Goal: Transaction & Acquisition: Book appointment/travel/reservation

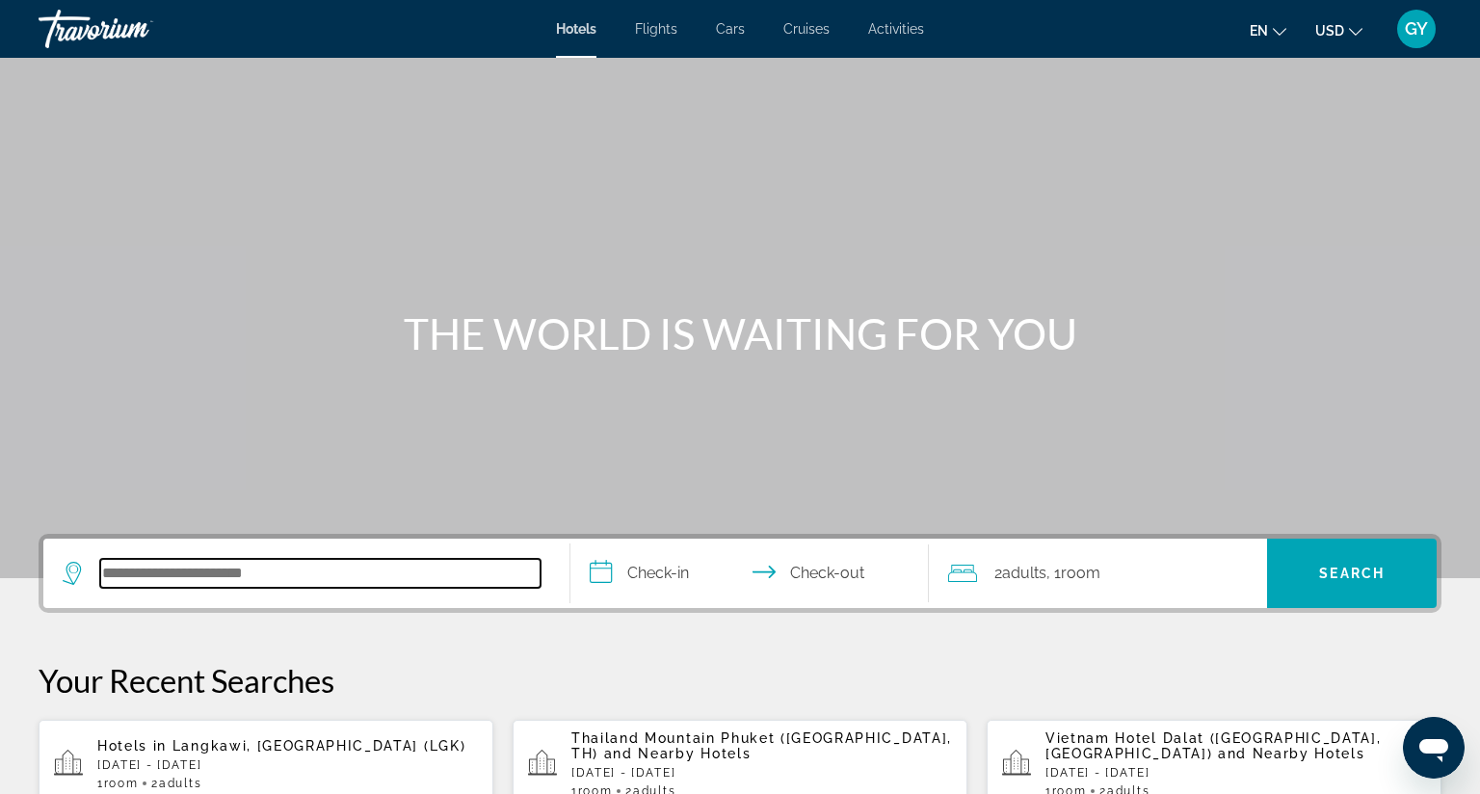
click at [191, 562] on input "Search hotel destination" at bounding box center [320, 573] width 440 height 29
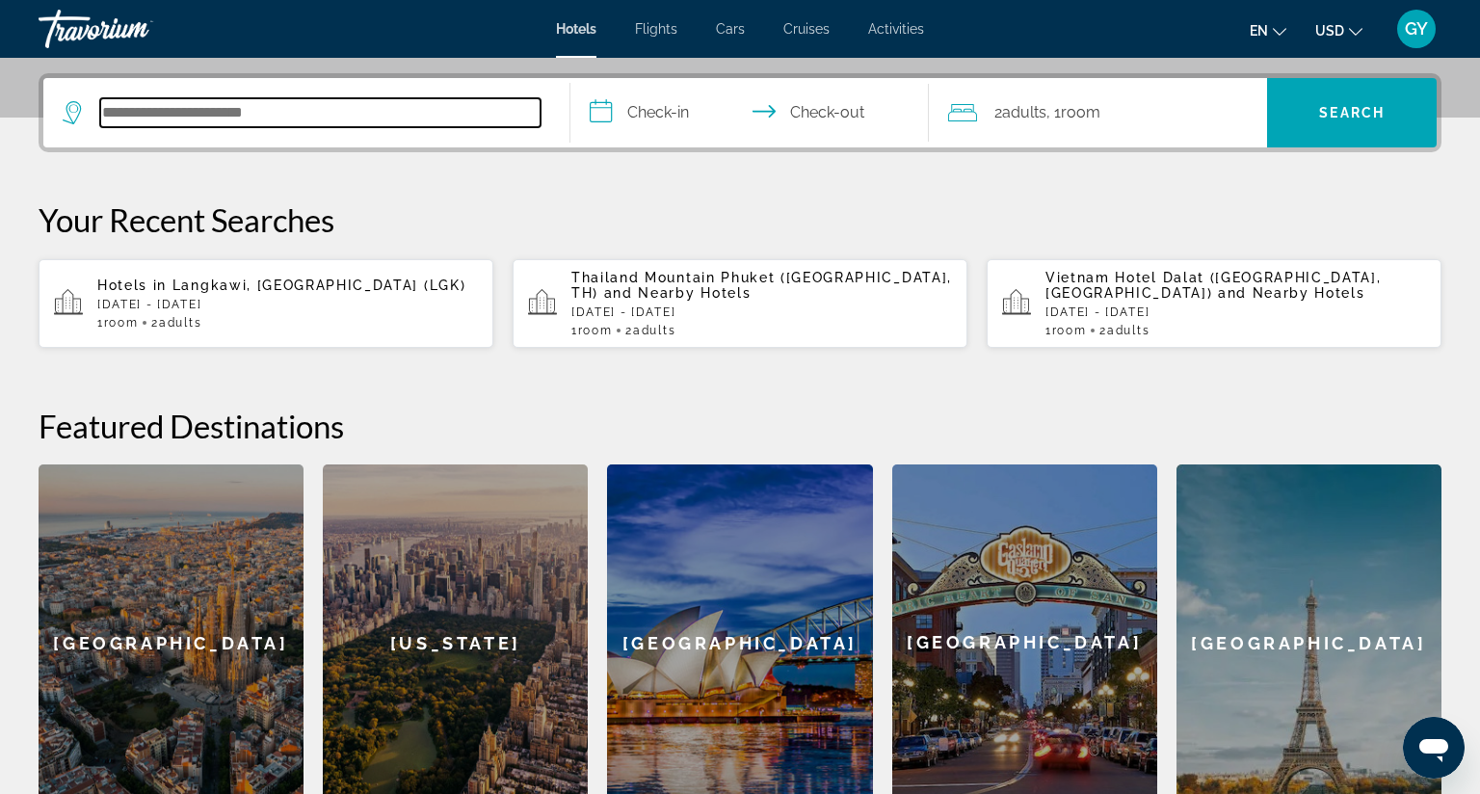
scroll to position [470, 0]
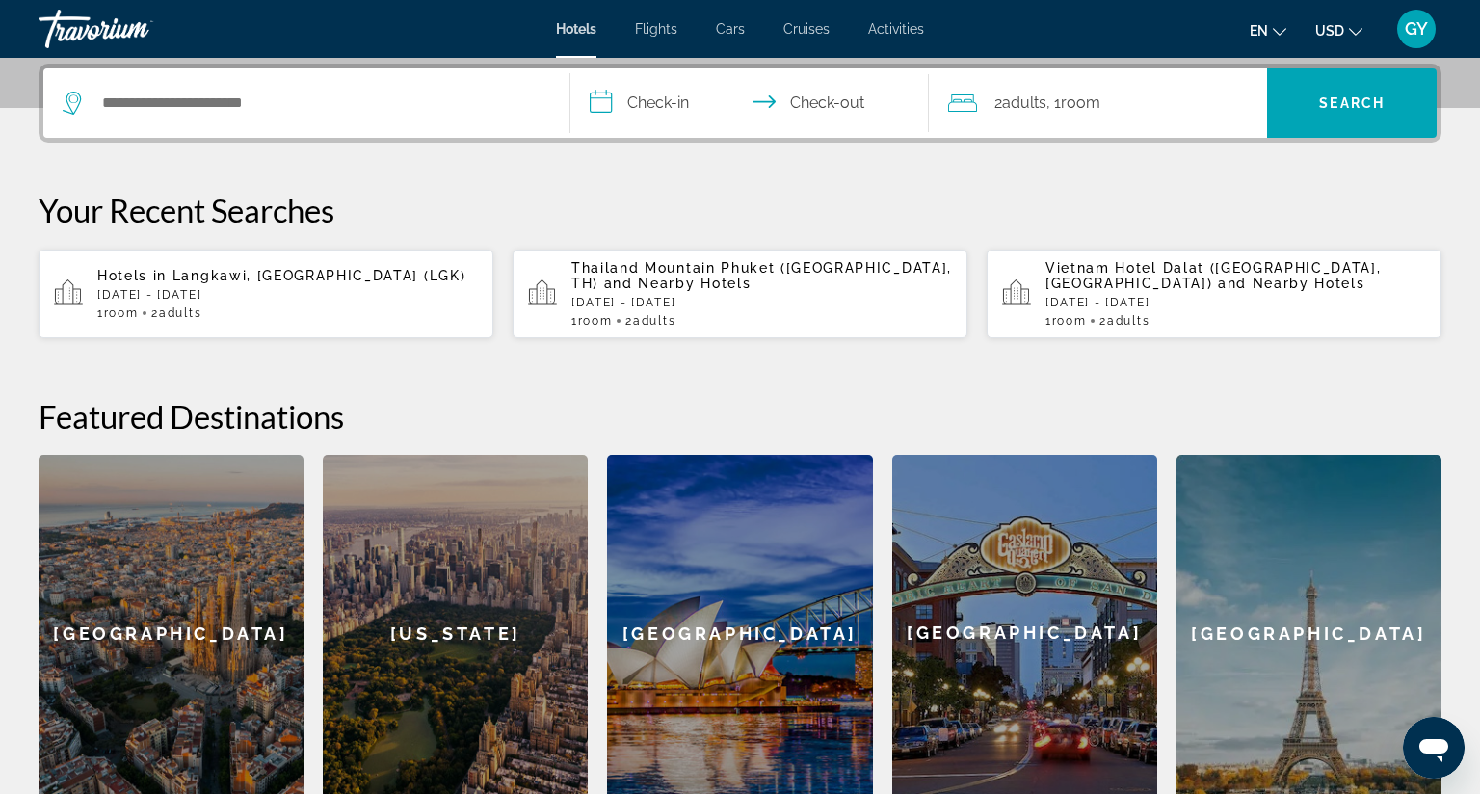
click at [254, 281] on div "Hotels in [GEOGRAPHIC_DATA], [GEOGRAPHIC_DATA] (LGK) [DATE] - [DATE] 1 Room roo…" at bounding box center [287, 294] width 381 height 52
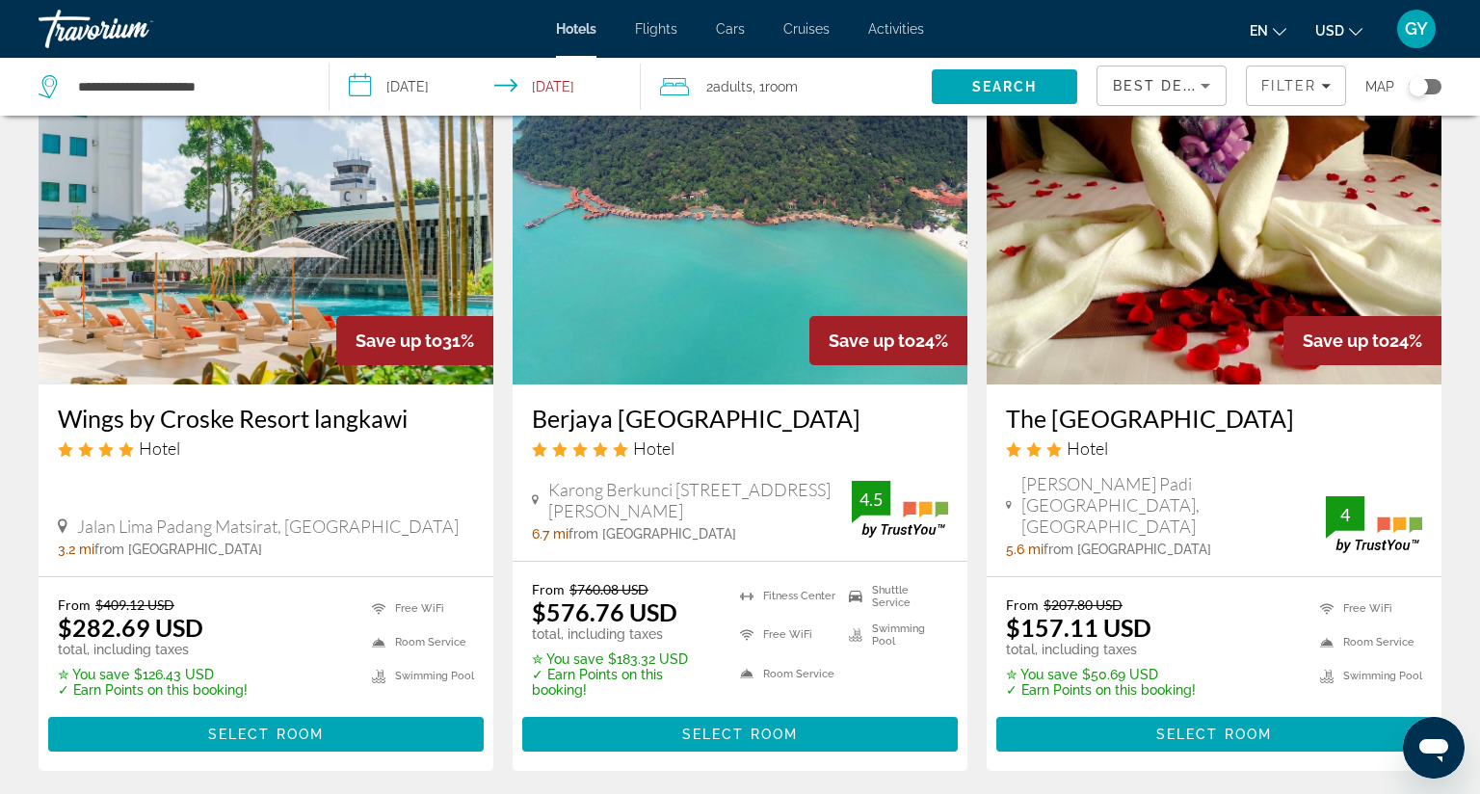
scroll to position [2308, 0]
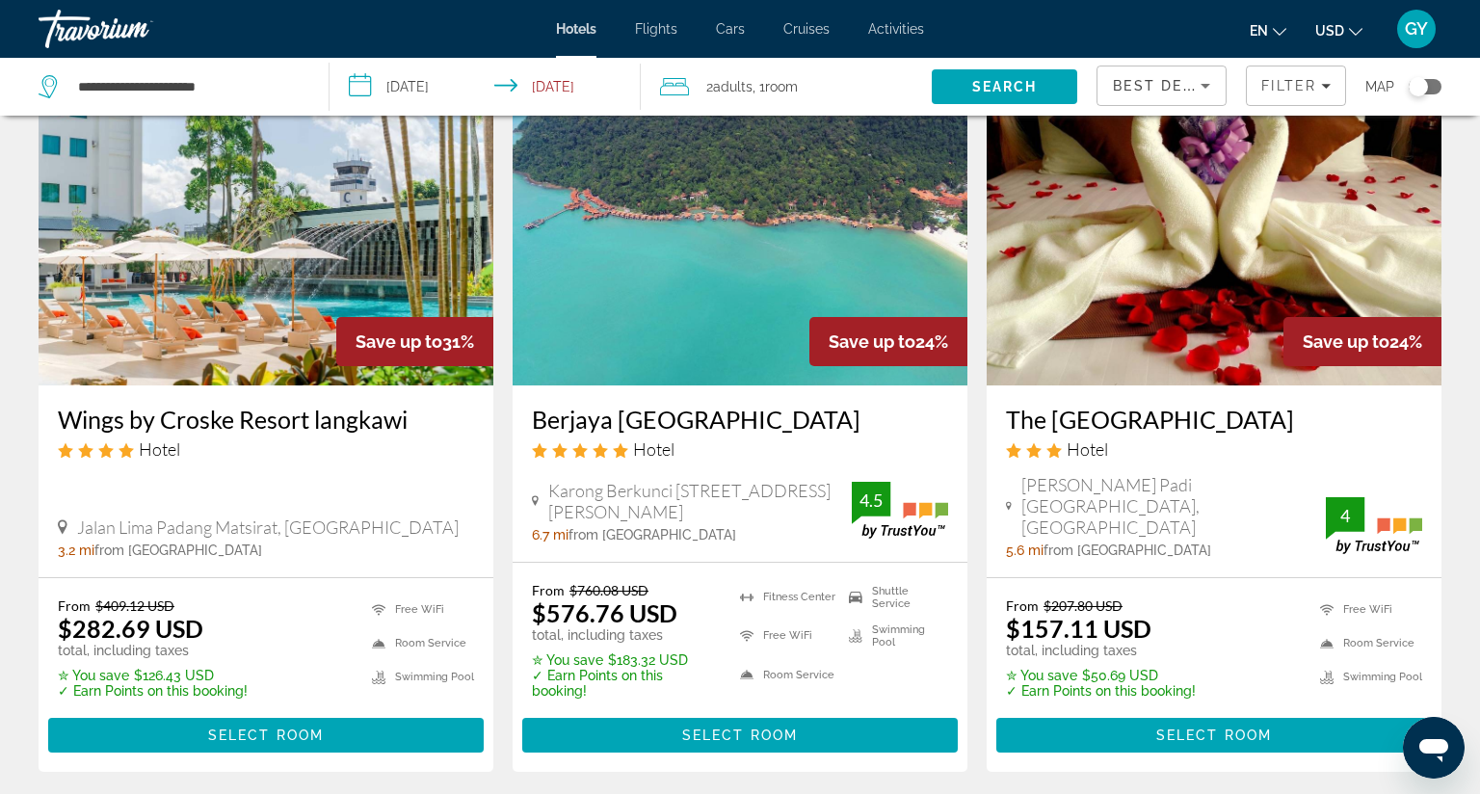
click at [297, 253] on img "Main content" at bounding box center [266, 231] width 455 height 308
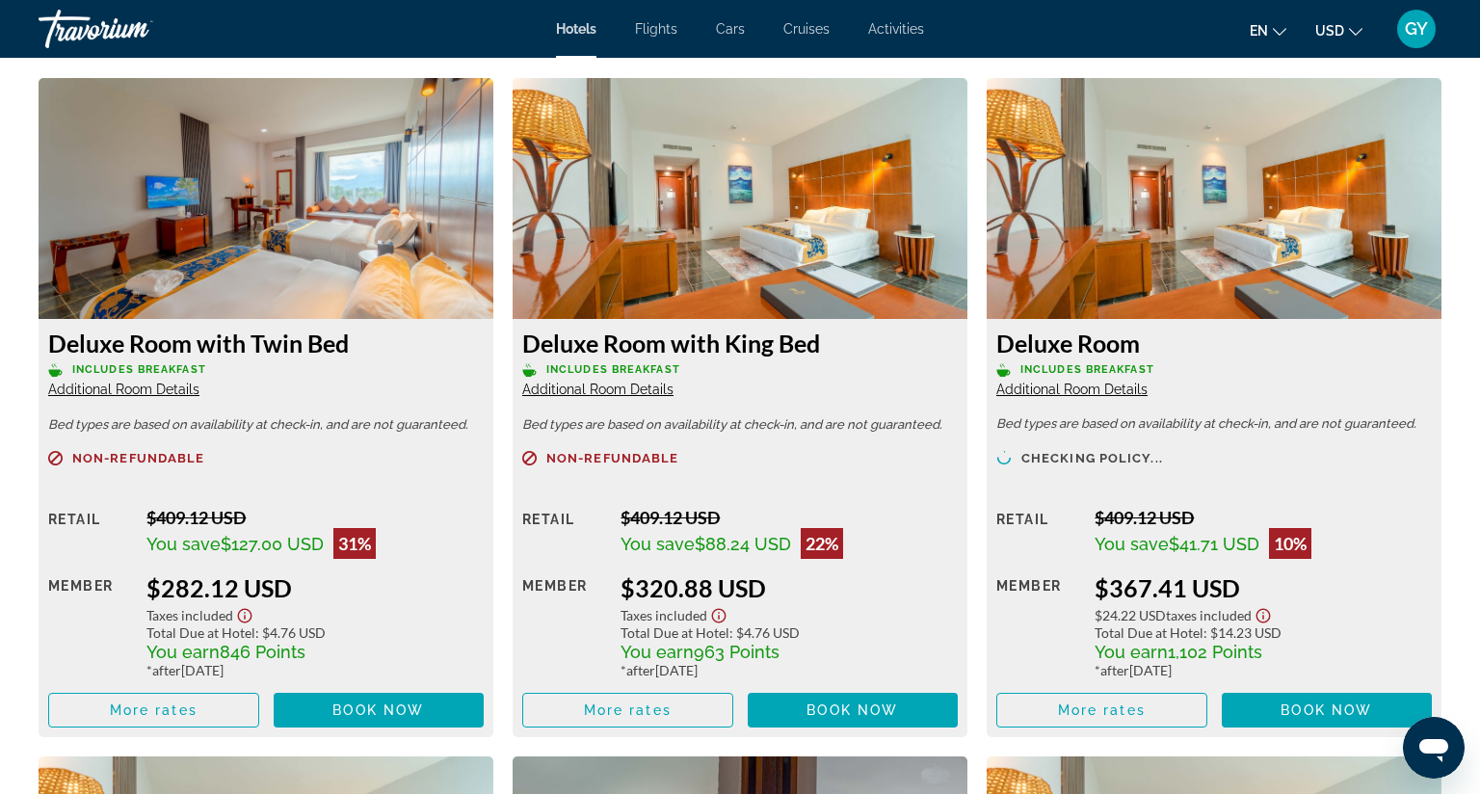
scroll to position [2654, 0]
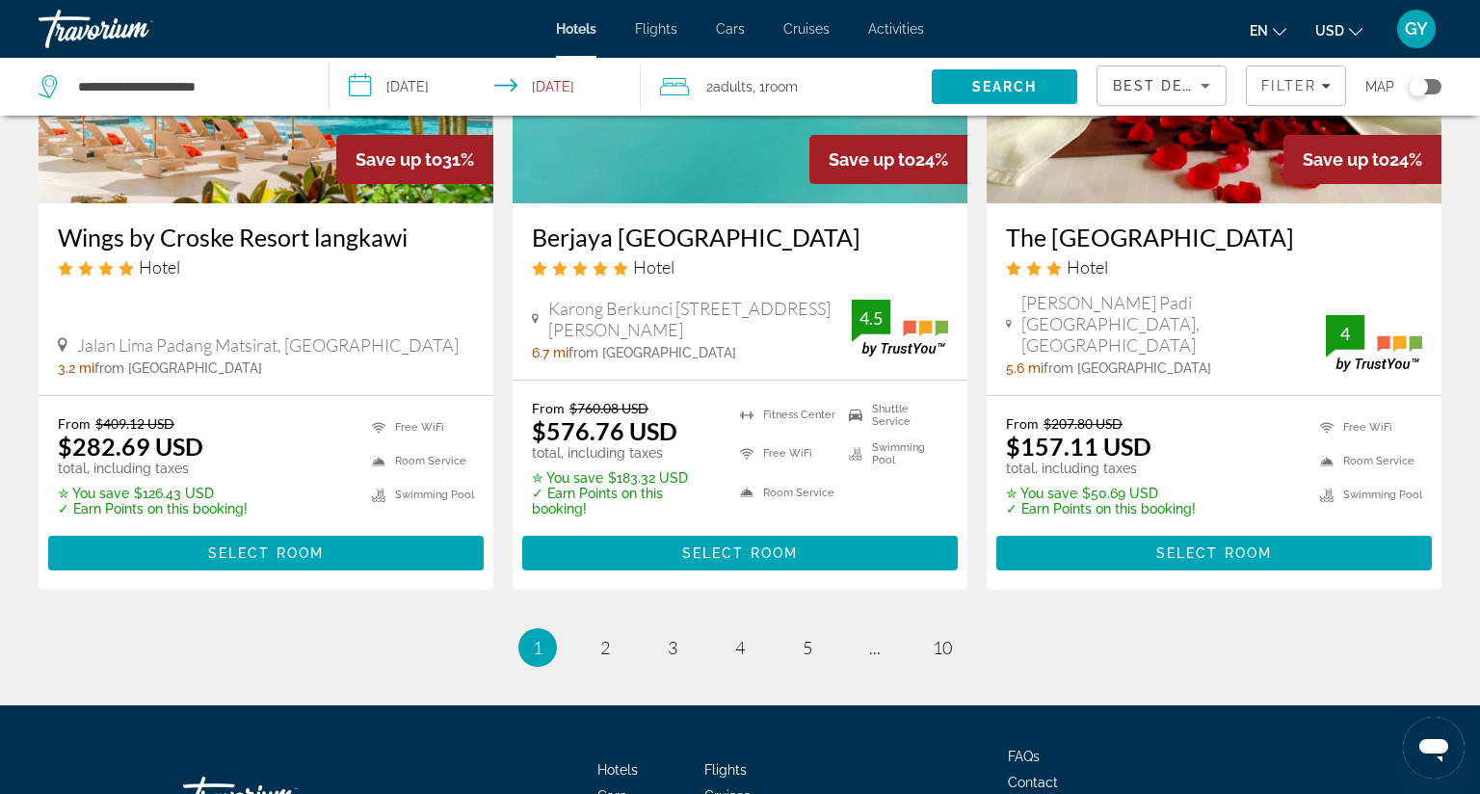
scroll to position [2492, 0]
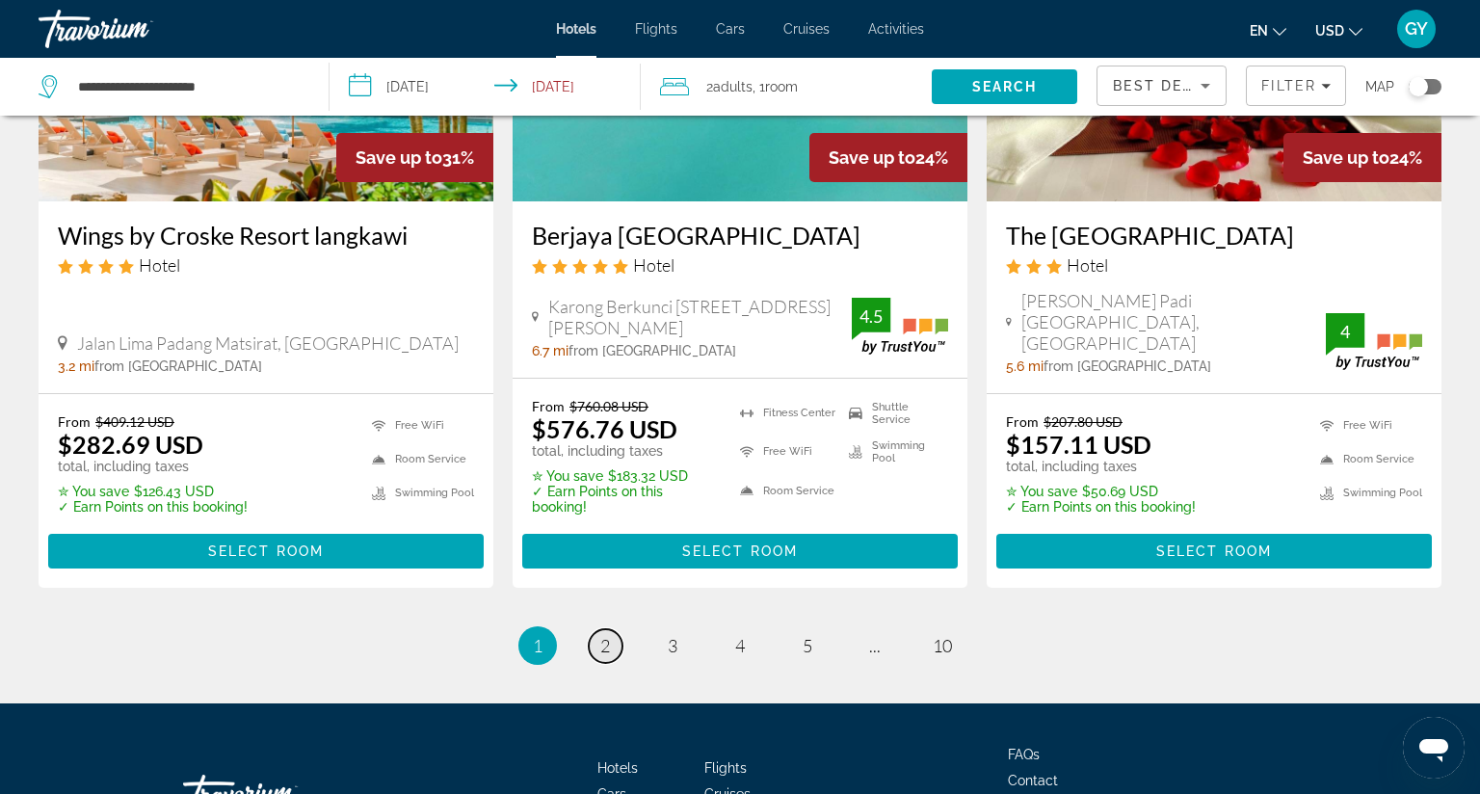
click at [600, 635] on span "2" at bounding box center [605, 645] width 10 height 21
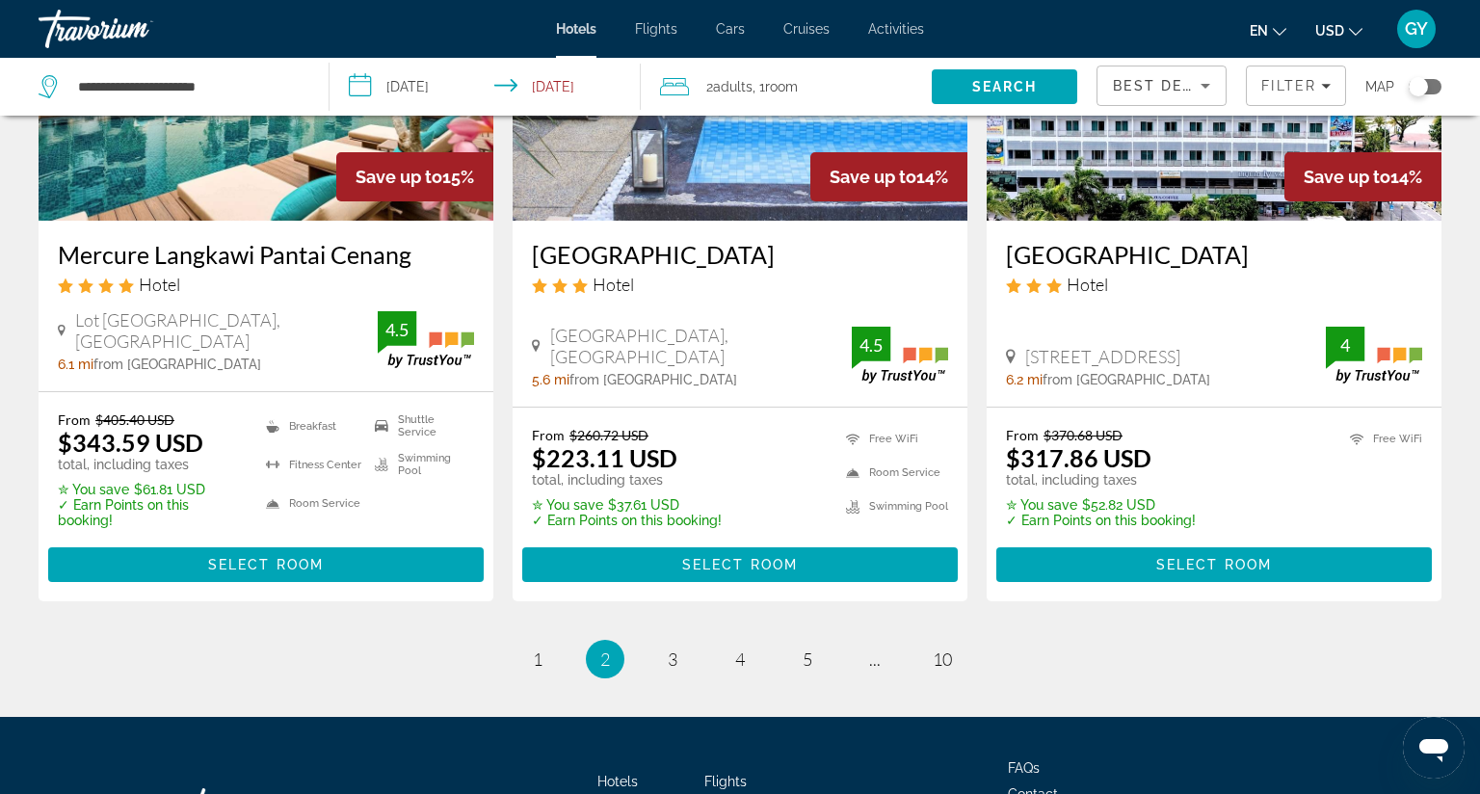
scroll to position [2452, 0]
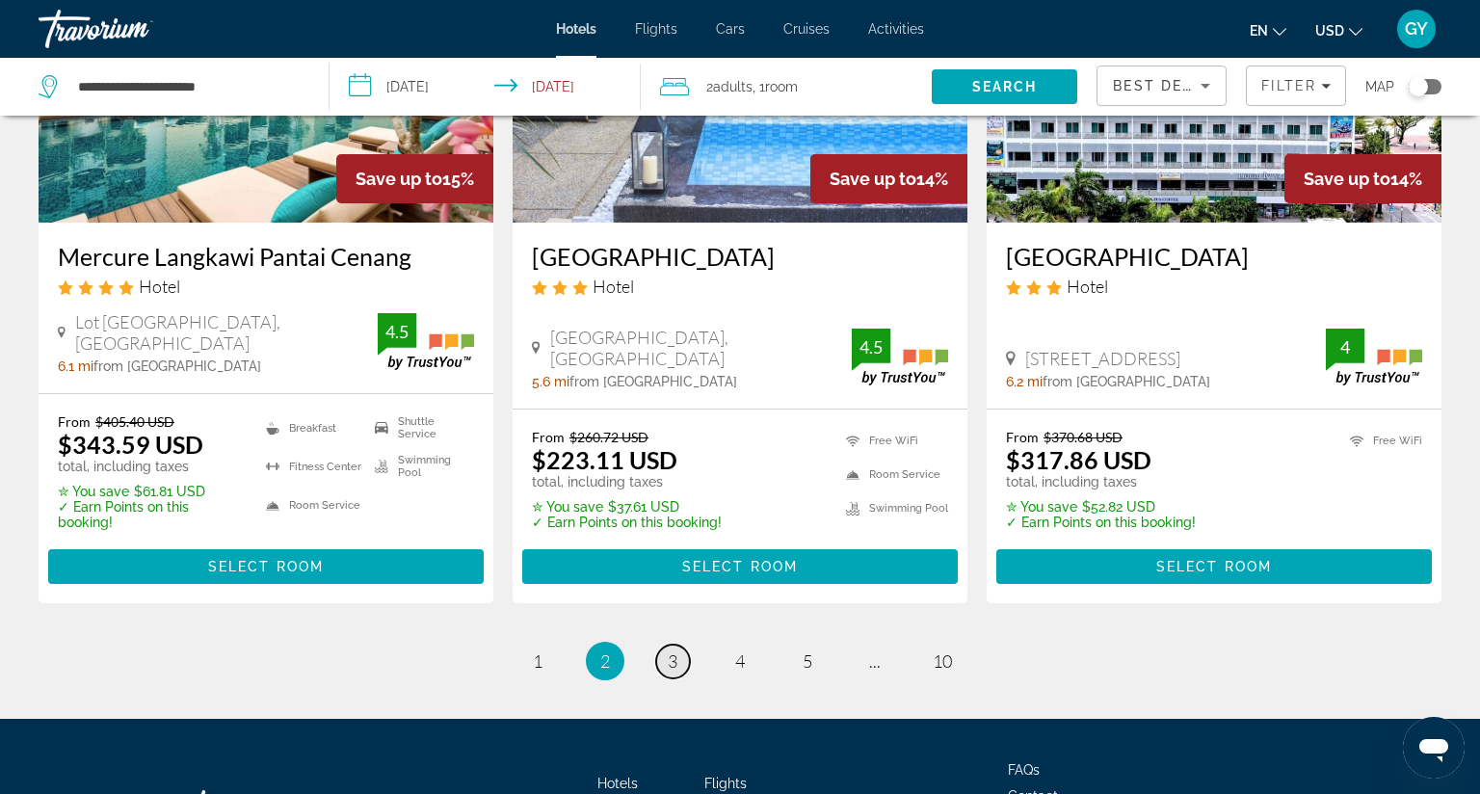
click at [668, 651] on span "3" at bounding box center [673, 661] width 10 height 21
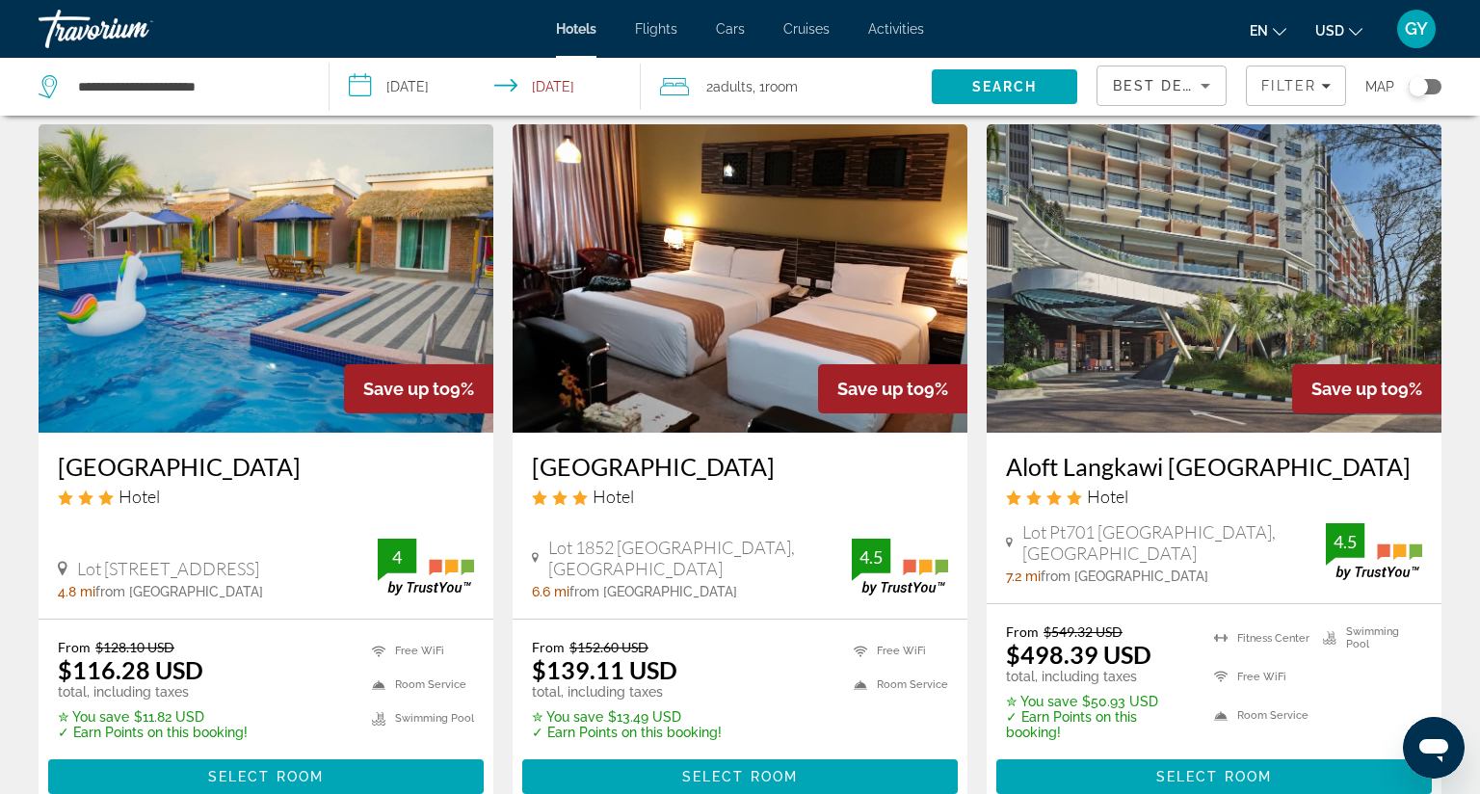
scroll to position [2309, 0]
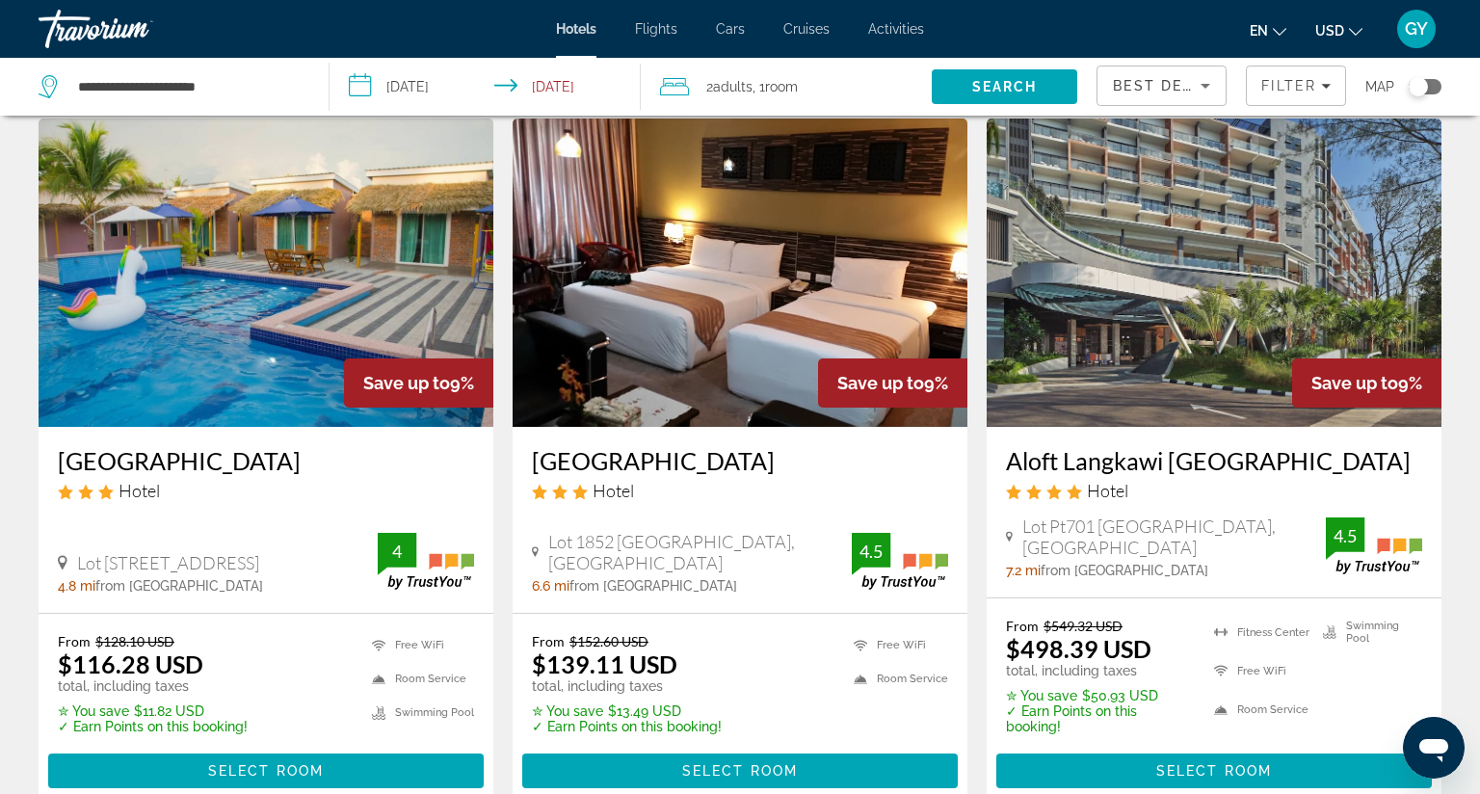
click at [679, 279] on img "Main content" at bounding box center [740, 273] width 455 height 308
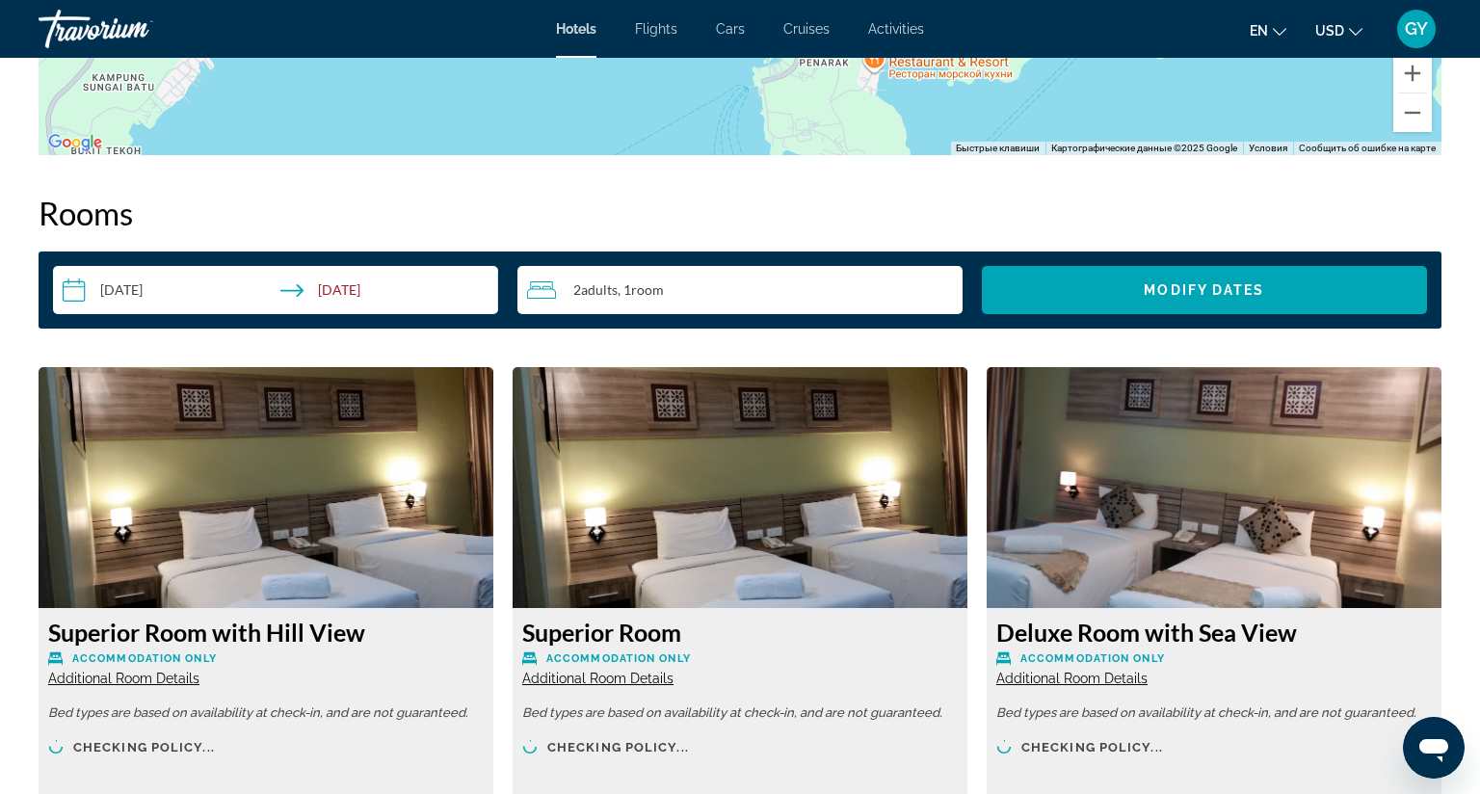
scroll to position [2268, 0]
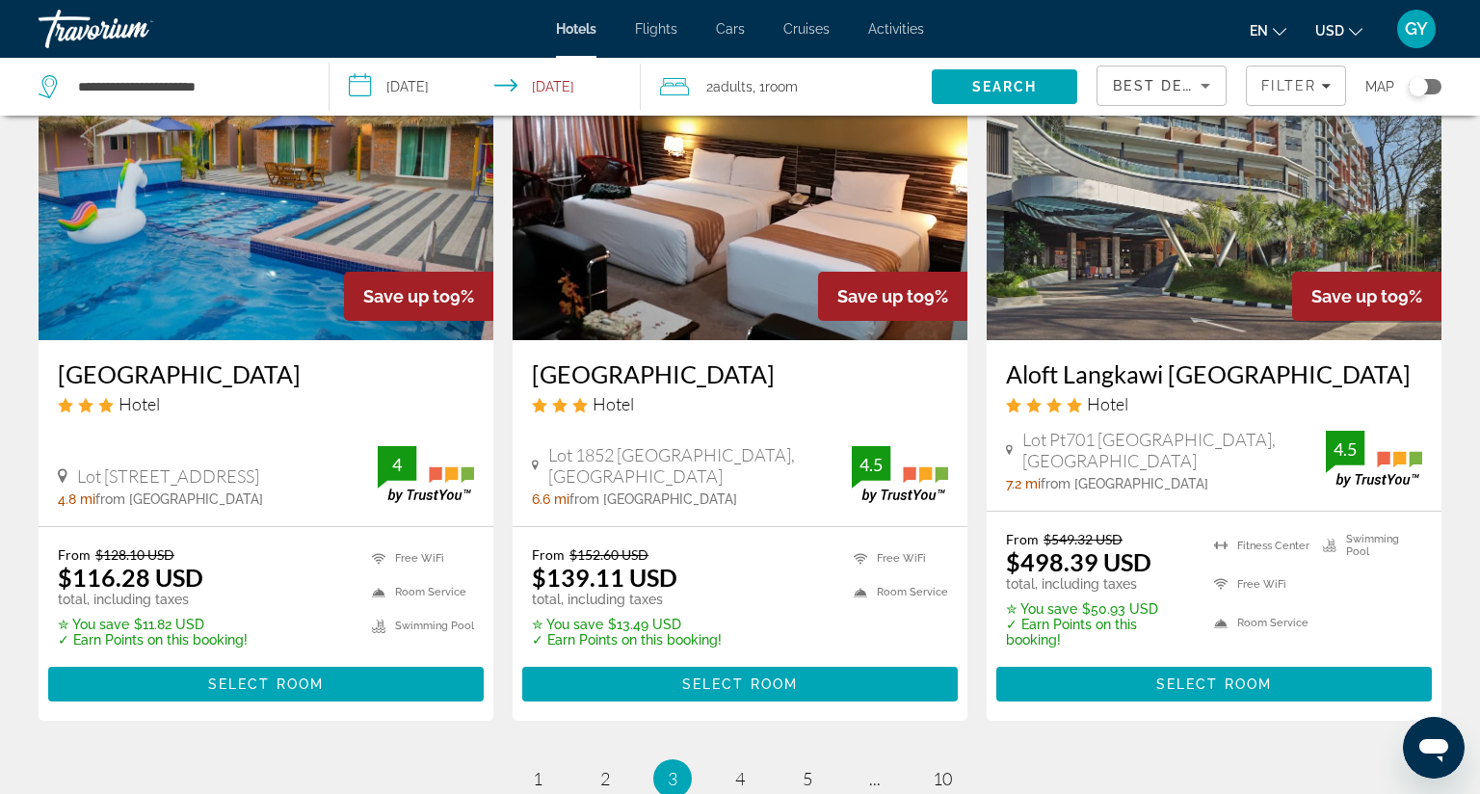
scroll to position [2394, 0]
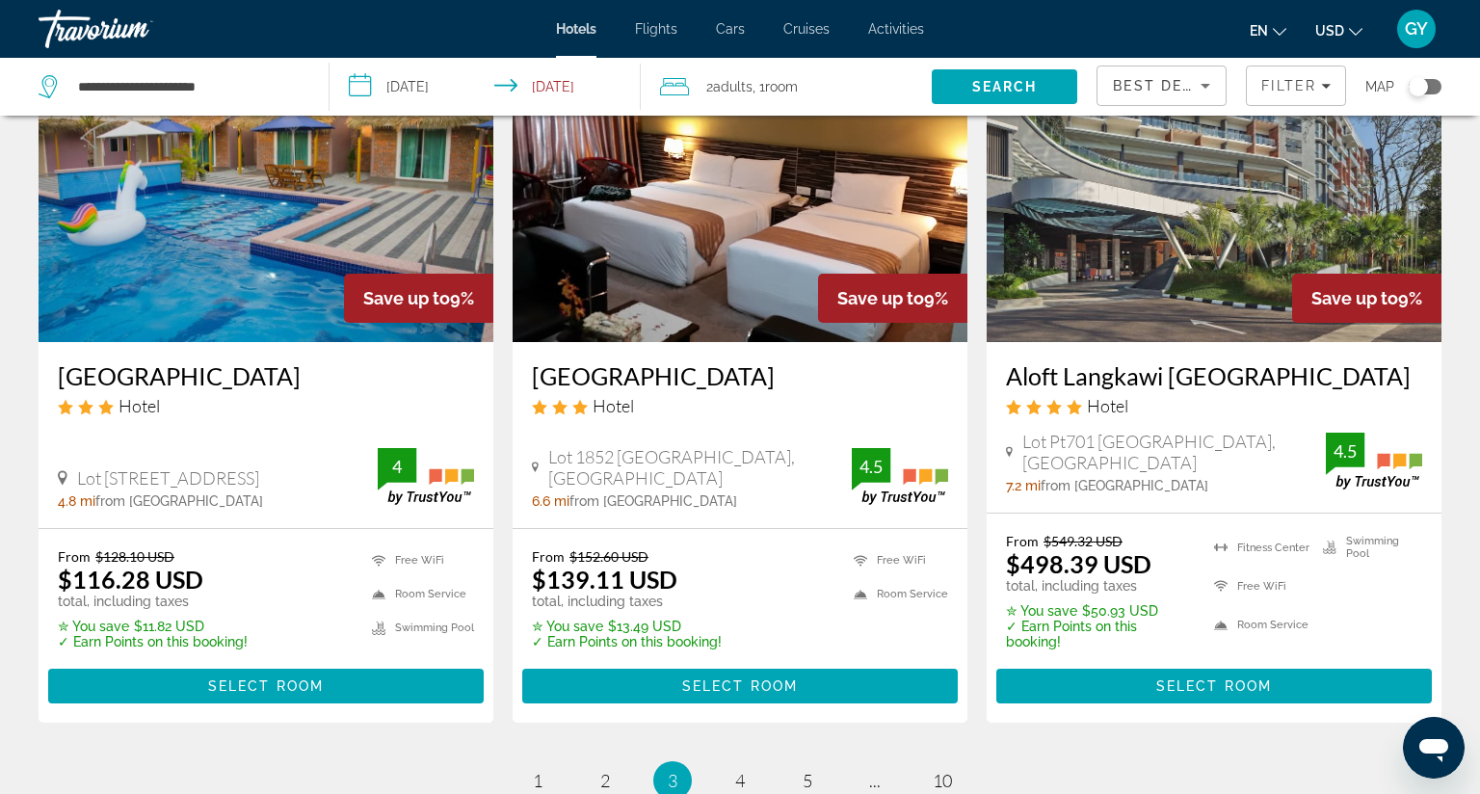
click at [1104, 176] on img "Main content" at bounding box center [1214, 188] width 455 height 308
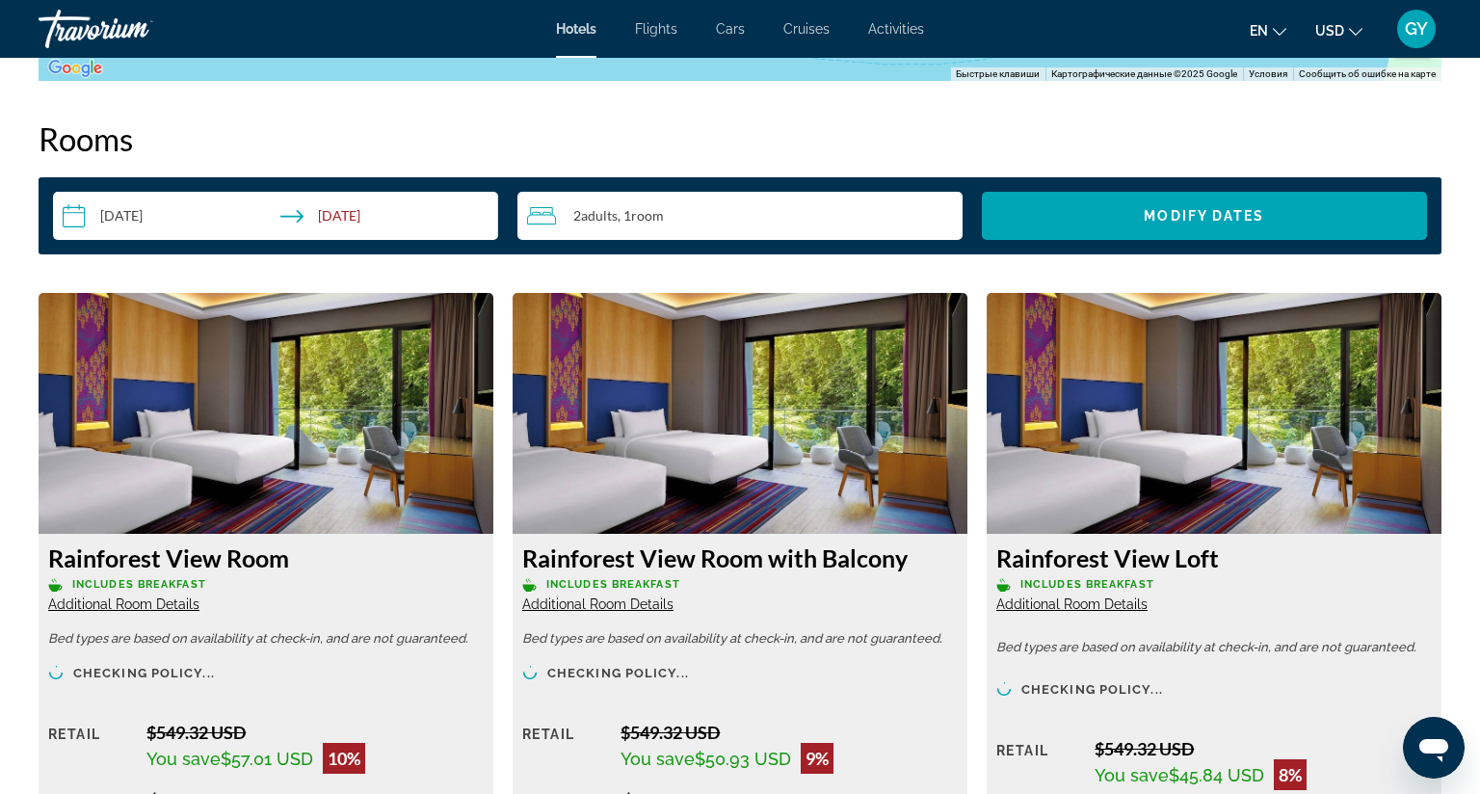
scroll to position [2409, 0]
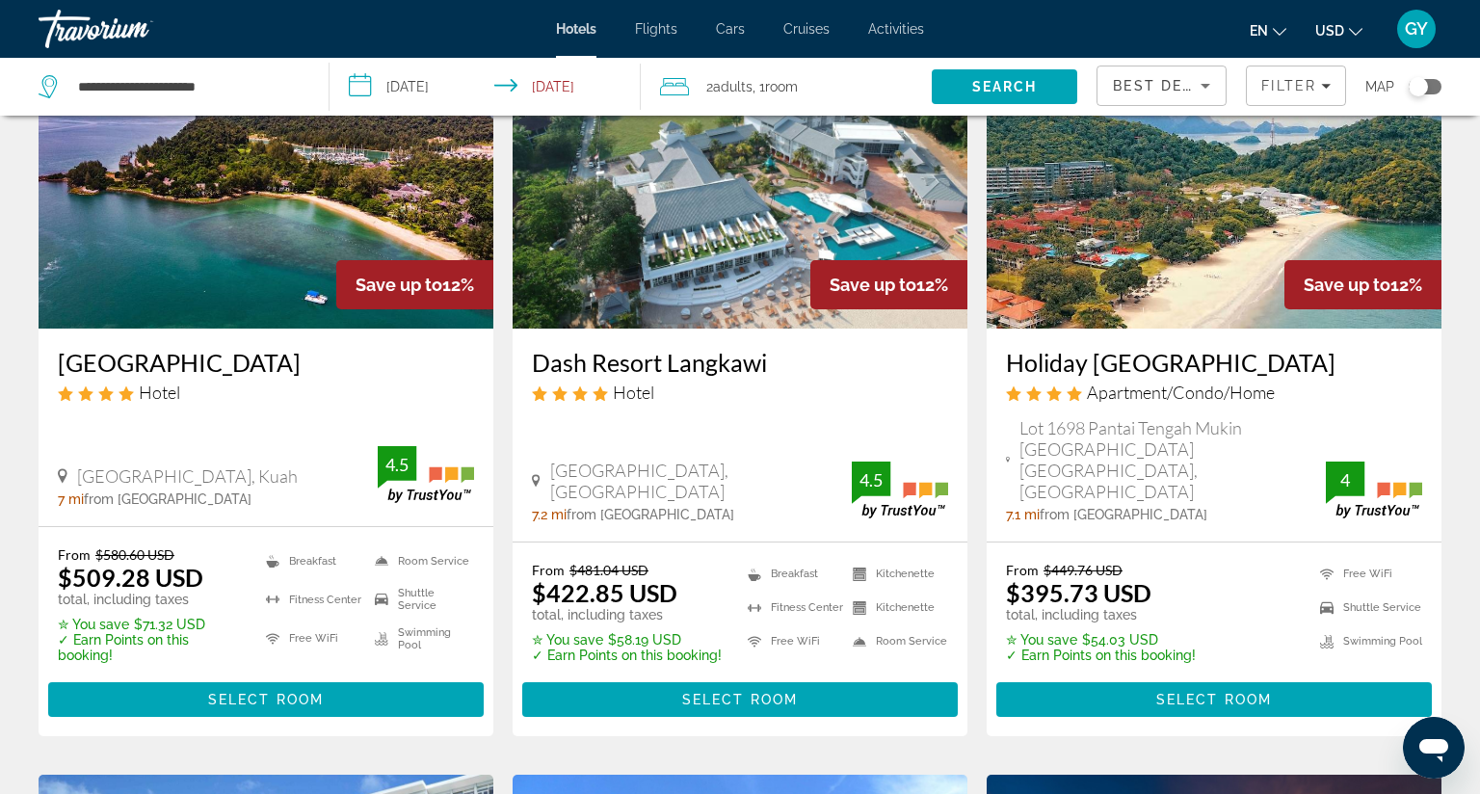
scroll to position [877, 0]
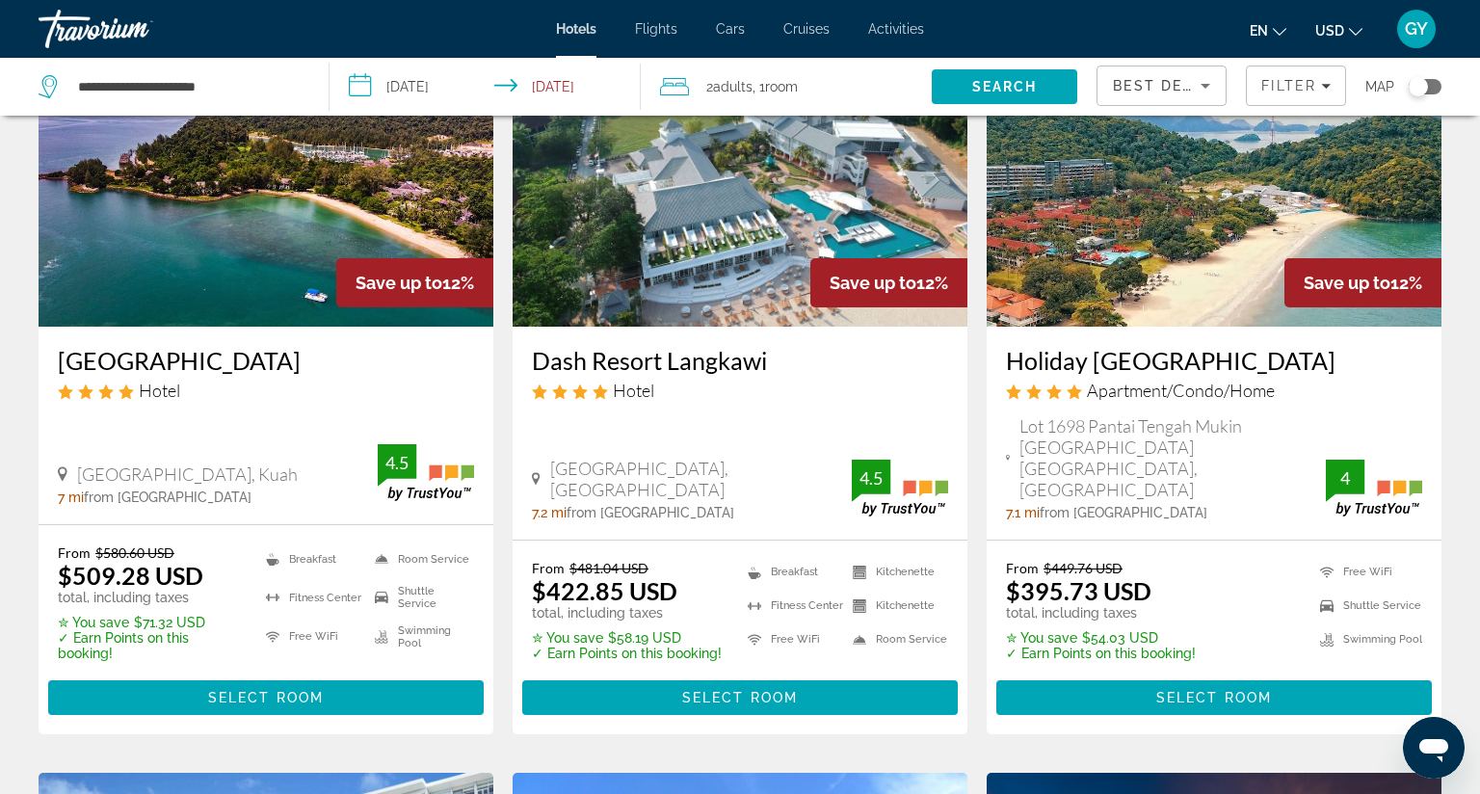
click at [1140, 253] on img "Main content" at bounding box center [1214, 172] width 455 height 308
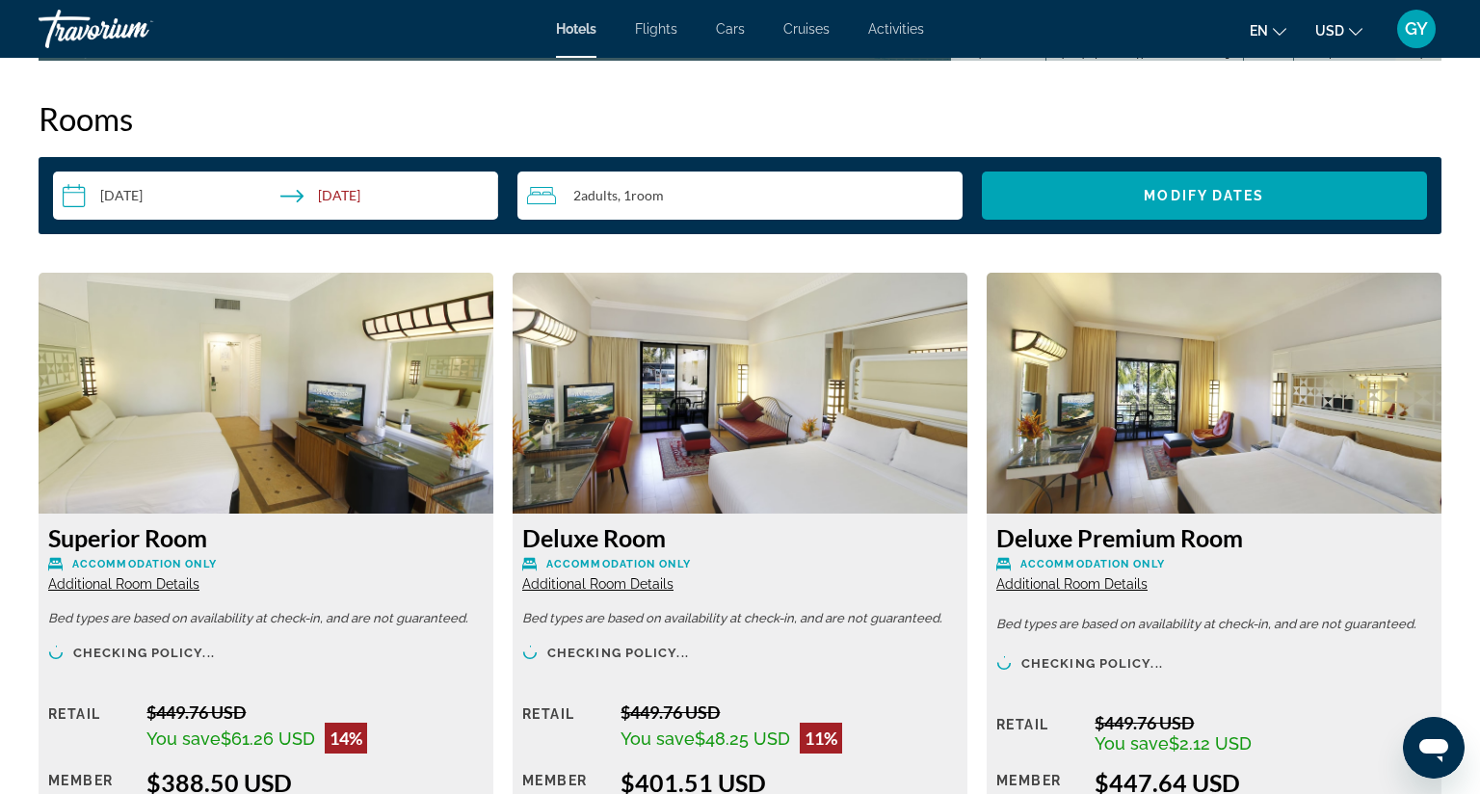
scroll to position [2465, 0]
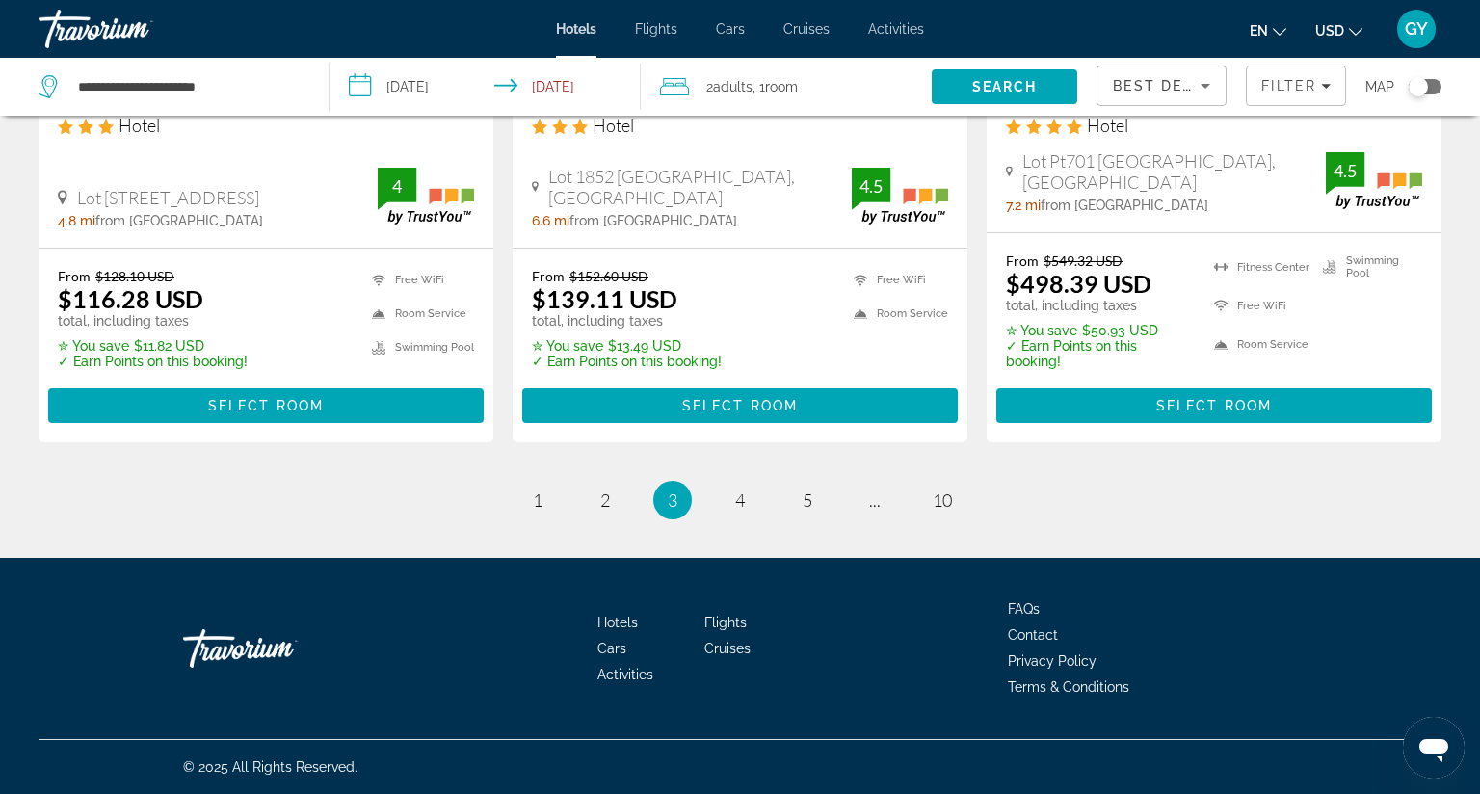
scroll to position [2768, 0]
click at [736, 490] on span "4" at bounding box center [740, 500] width 10 height 21
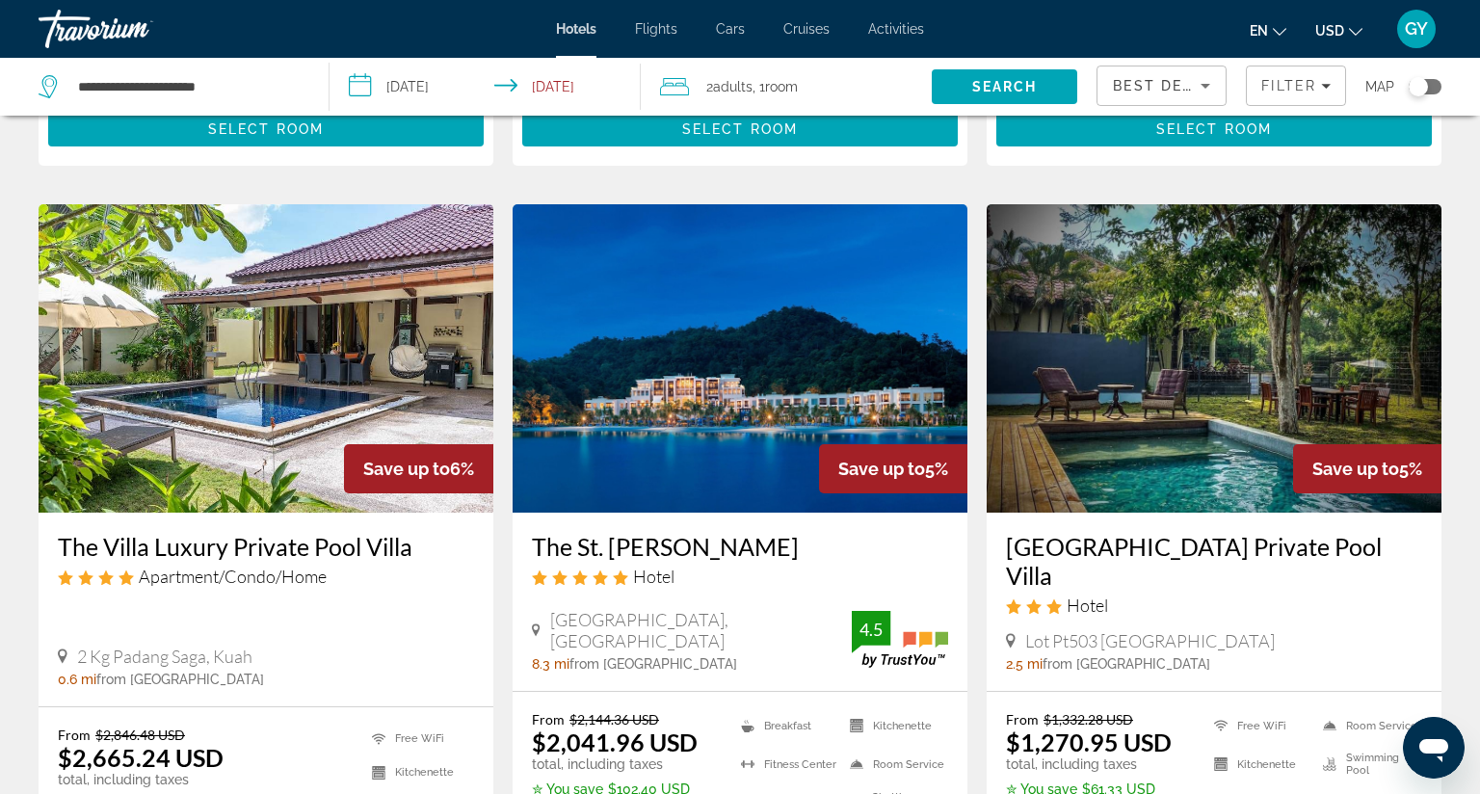
scroll to position [2147, 0]
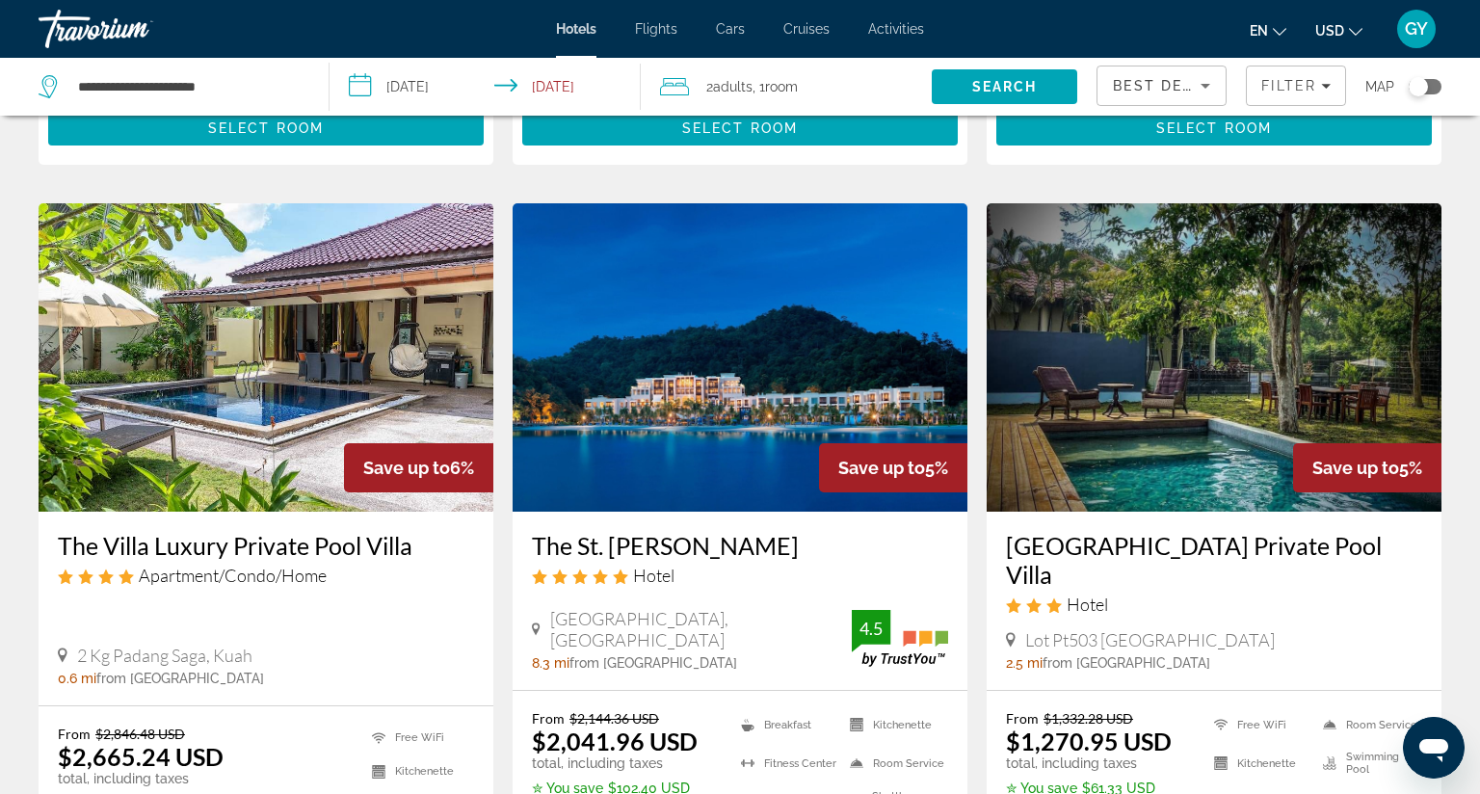
click at [740, 380] on img "Main content" at bounding box center [740, 357] width 455 height 308
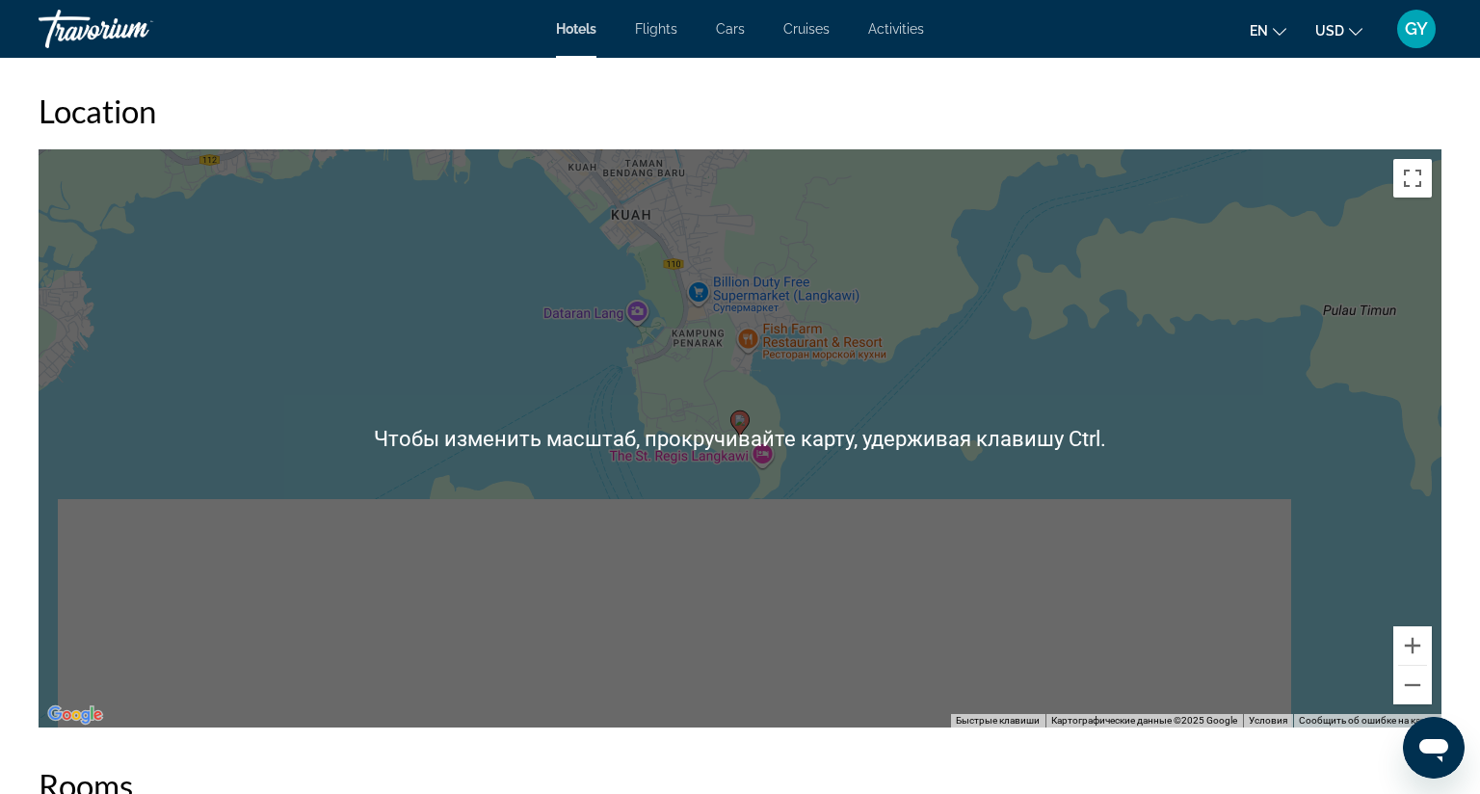
scroll to position [1812, 0]
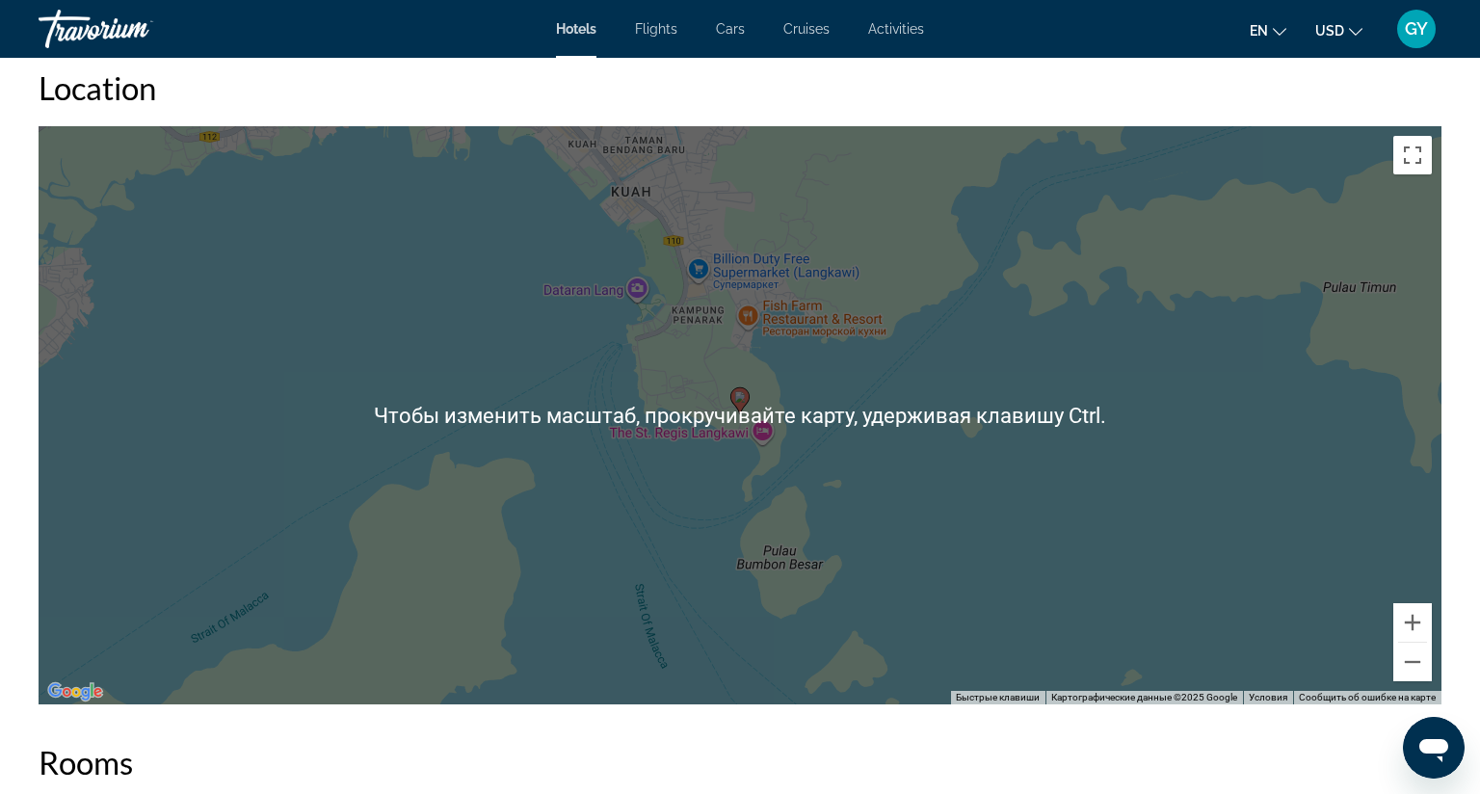
click at [740, 380] on div "Чтобы активировать перетаскивание с помощью клавиатуры, нажмите Alt + Ввод. Пос…" at bounding box center [740, 415] width 1403 height 578
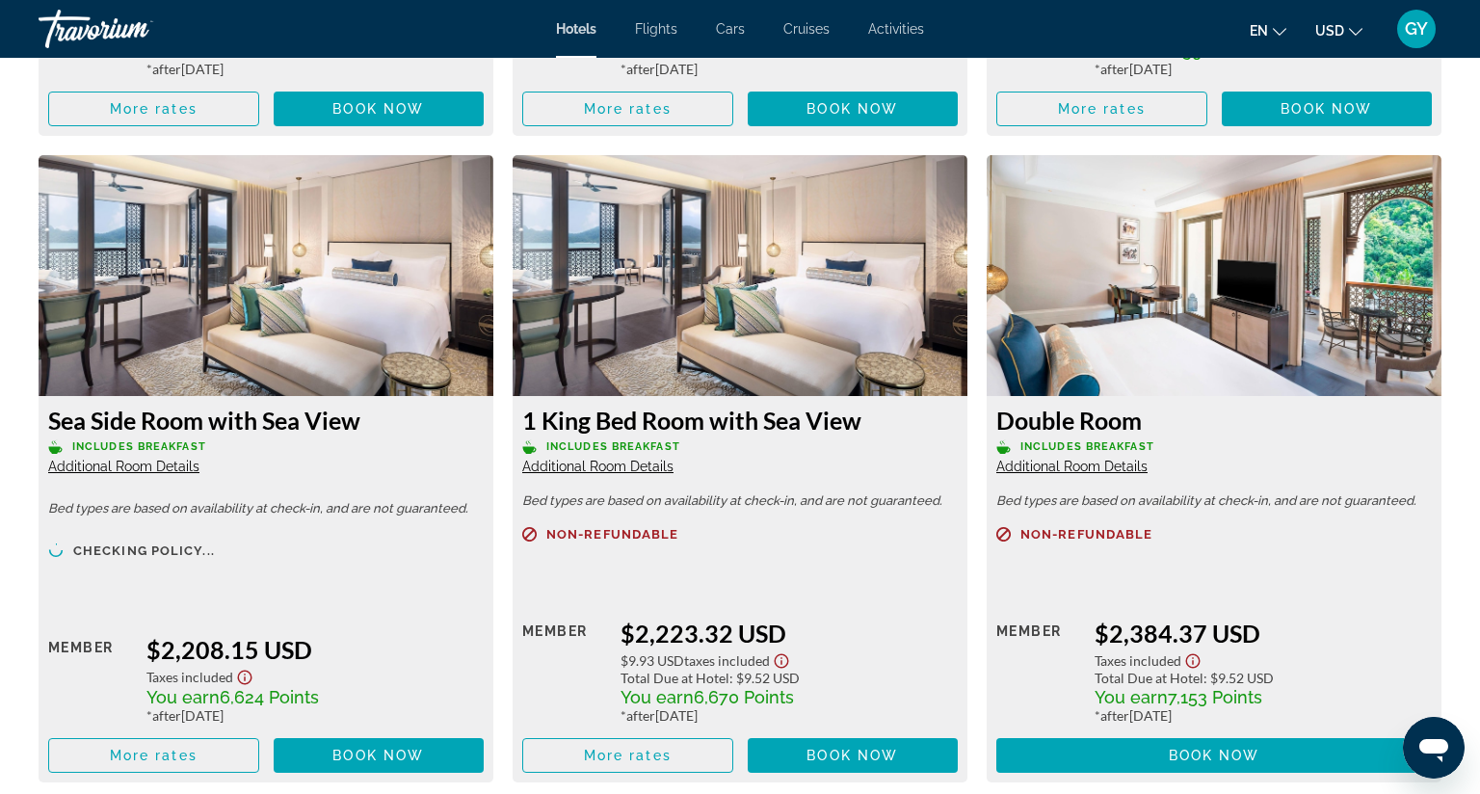
scroll to position [3240, 0]
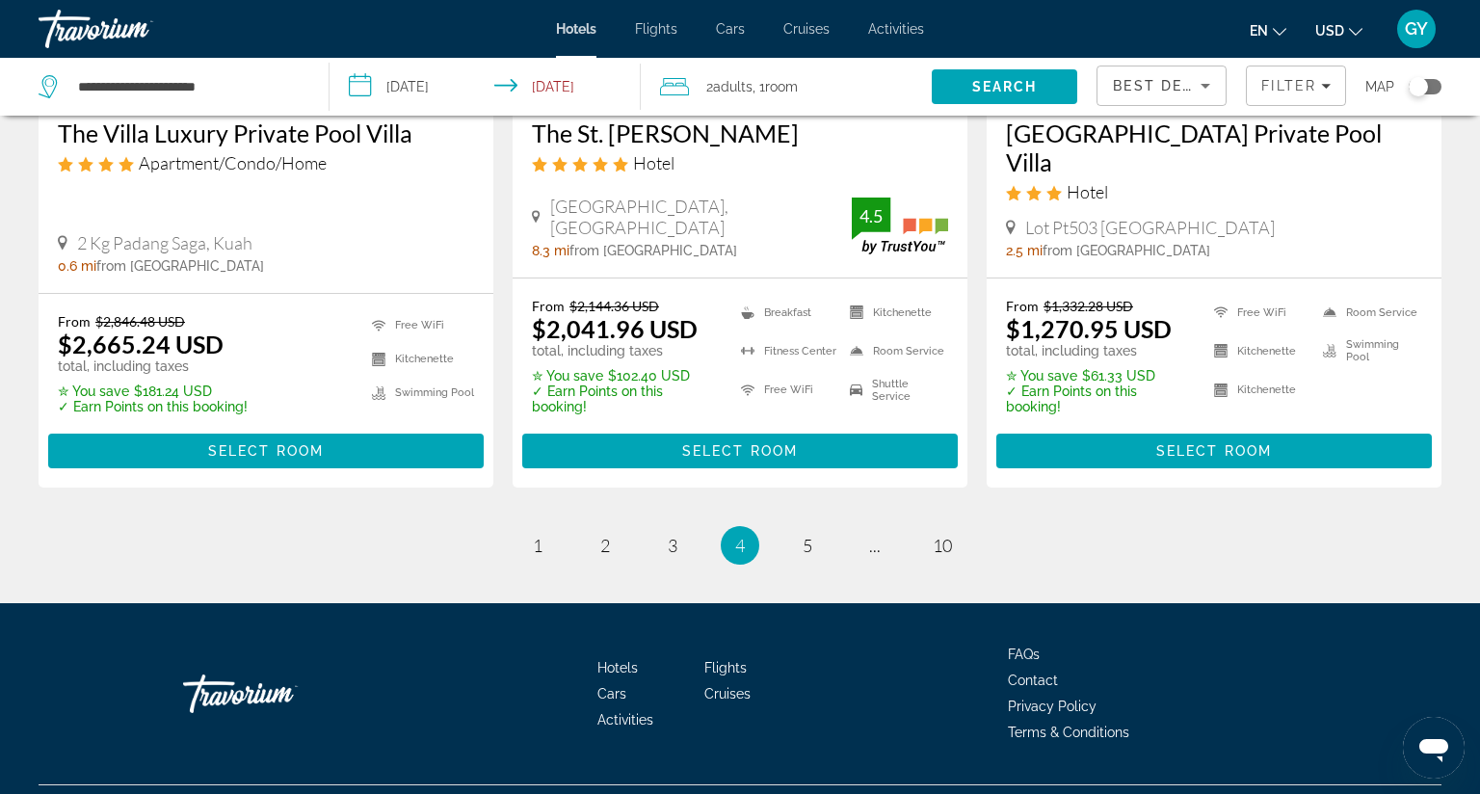
scroll to position [2562, 0]
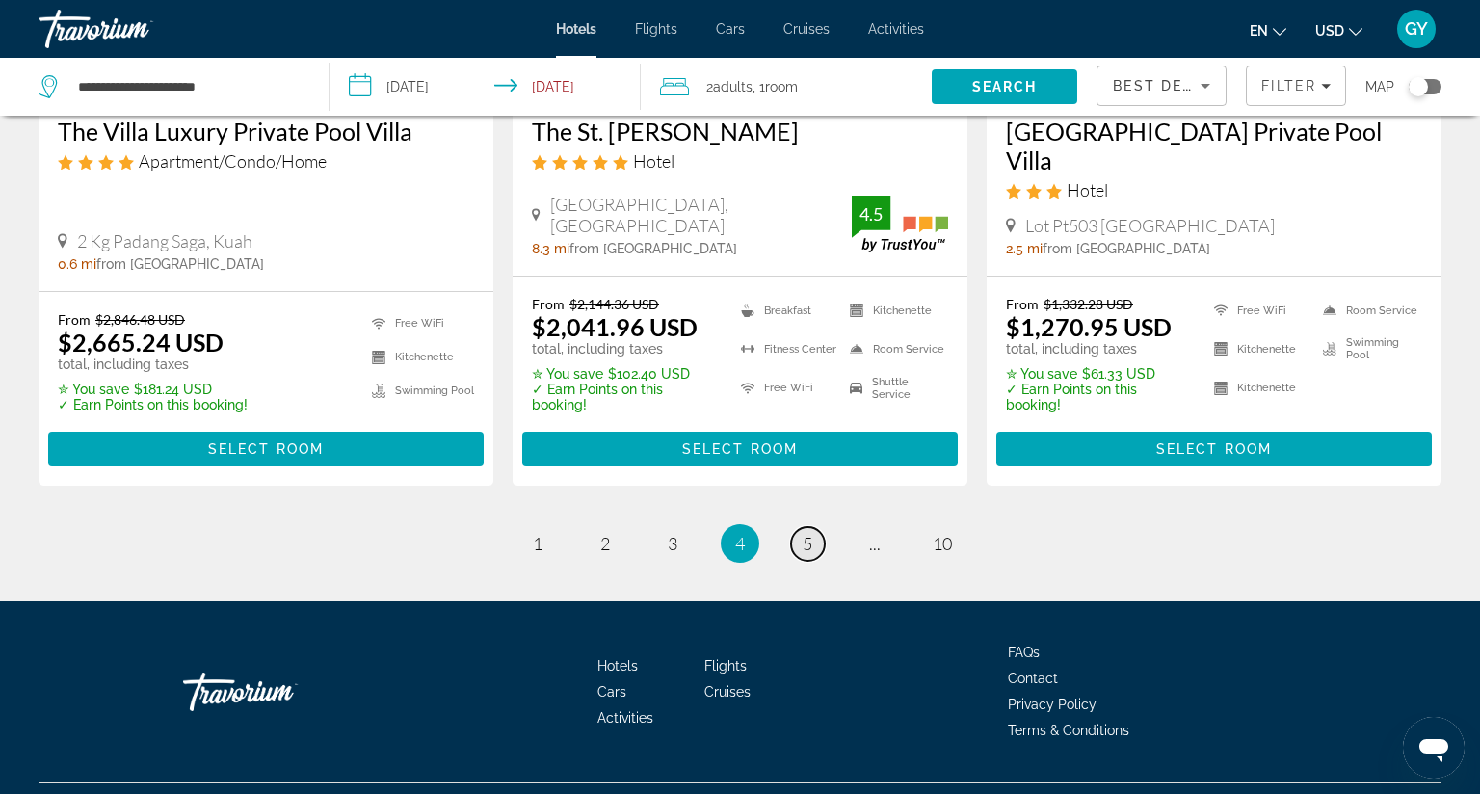
click at [803, 533] on span "5" at bounding box center [808, 543] width 10 height 21
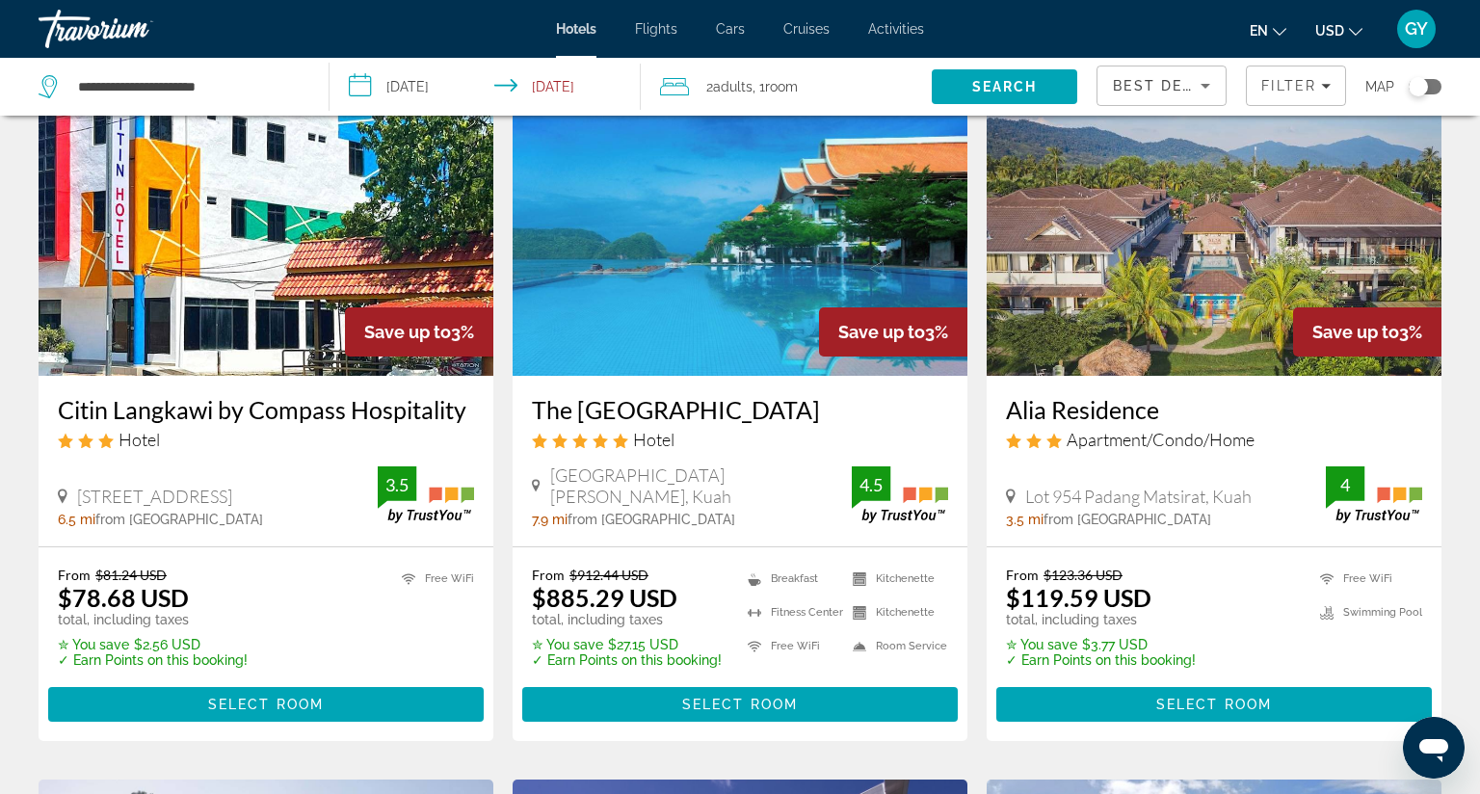
scroll to position [829, 0]
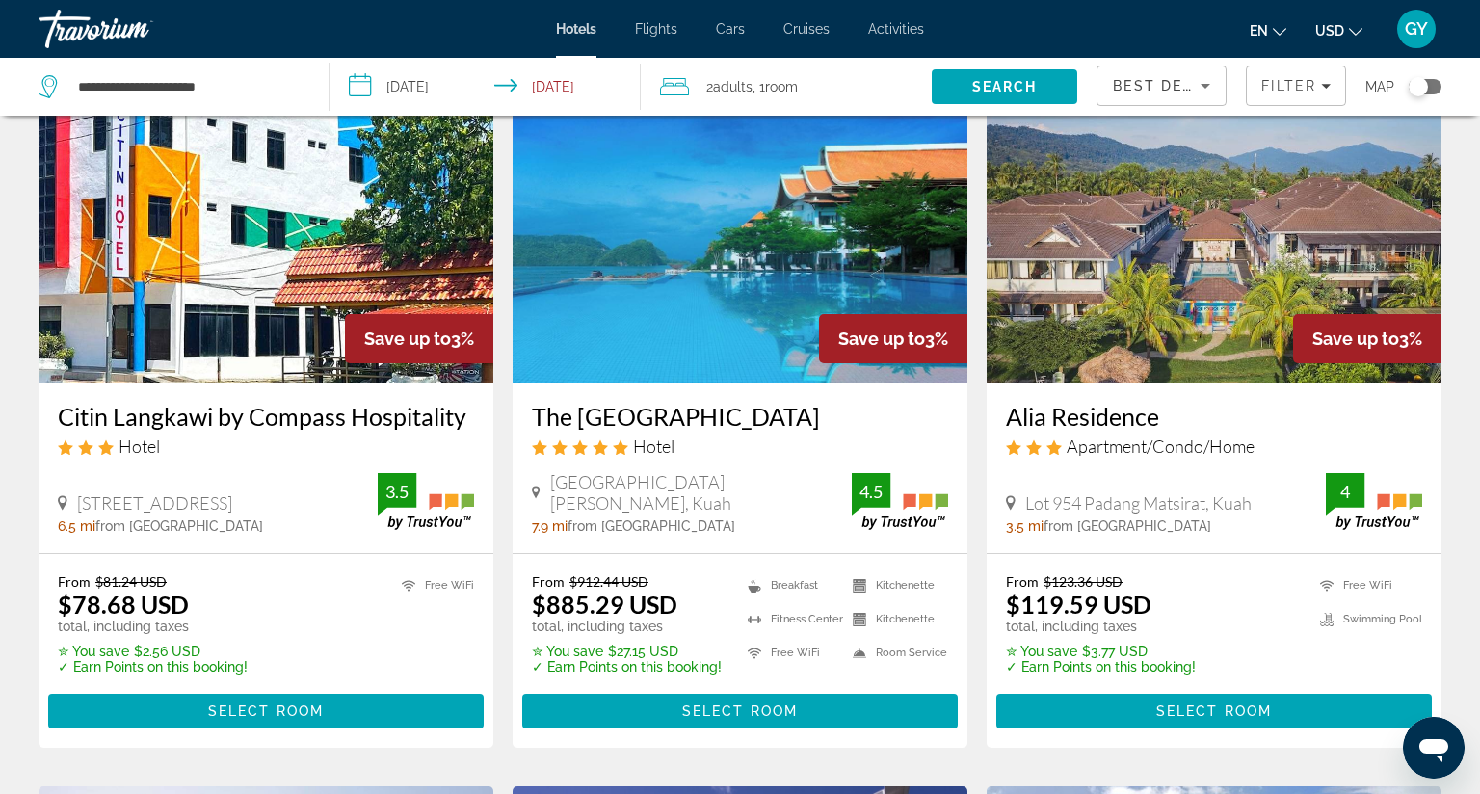
click at [701, 293] on img "Main content" at bounding box center [740, 228] width 455 height 308
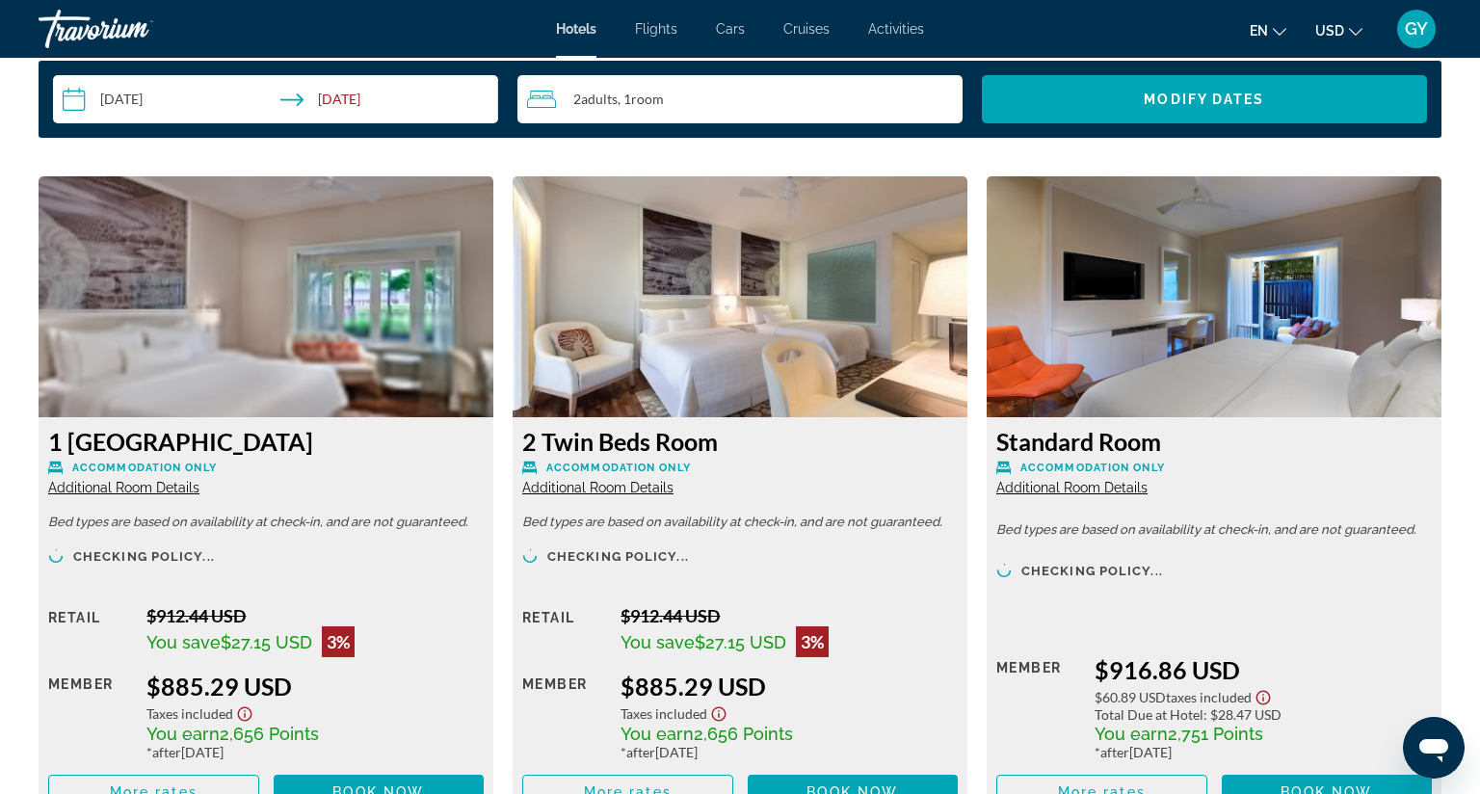
scroll to position [2510, 0]
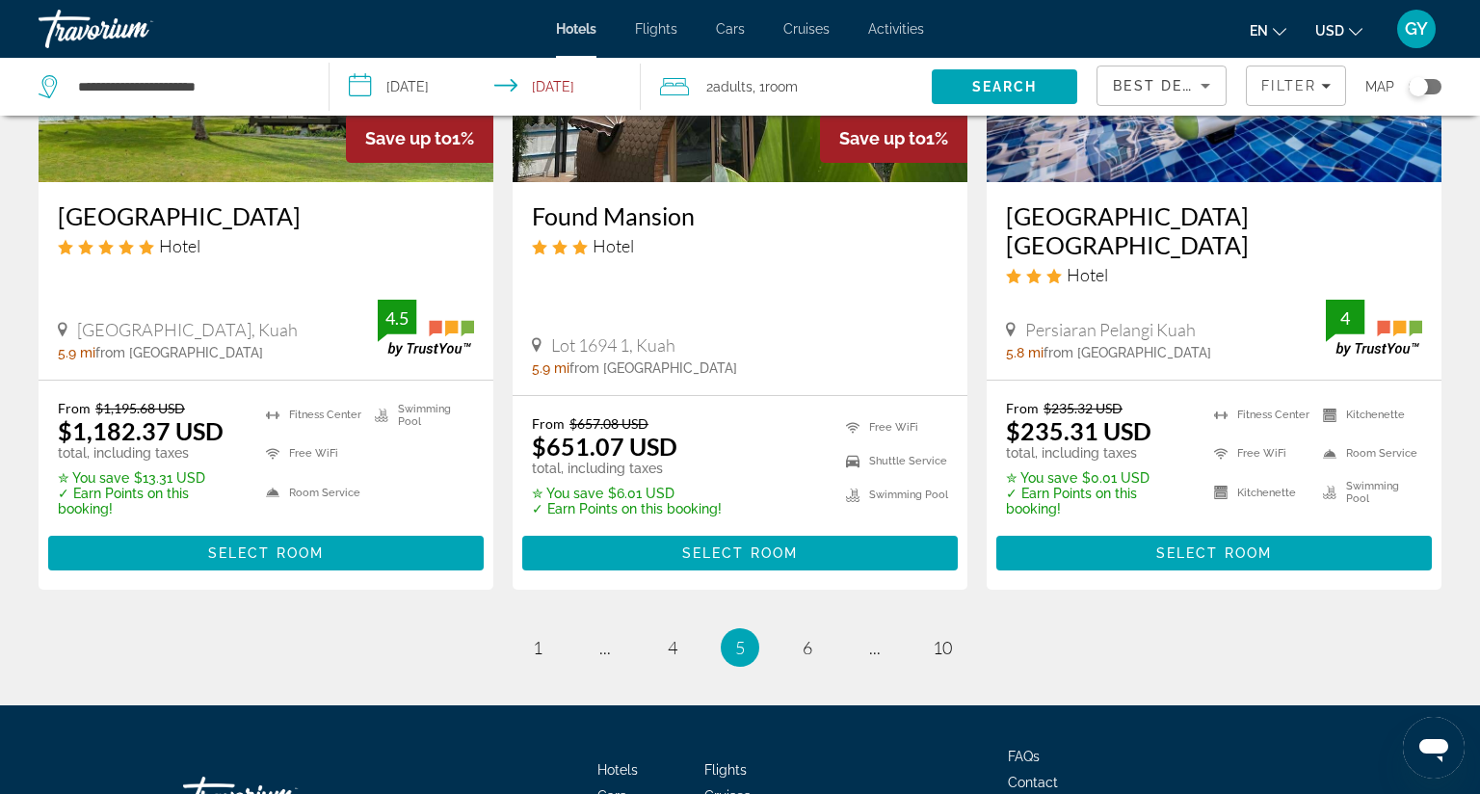
scroll to position [2474, 0]
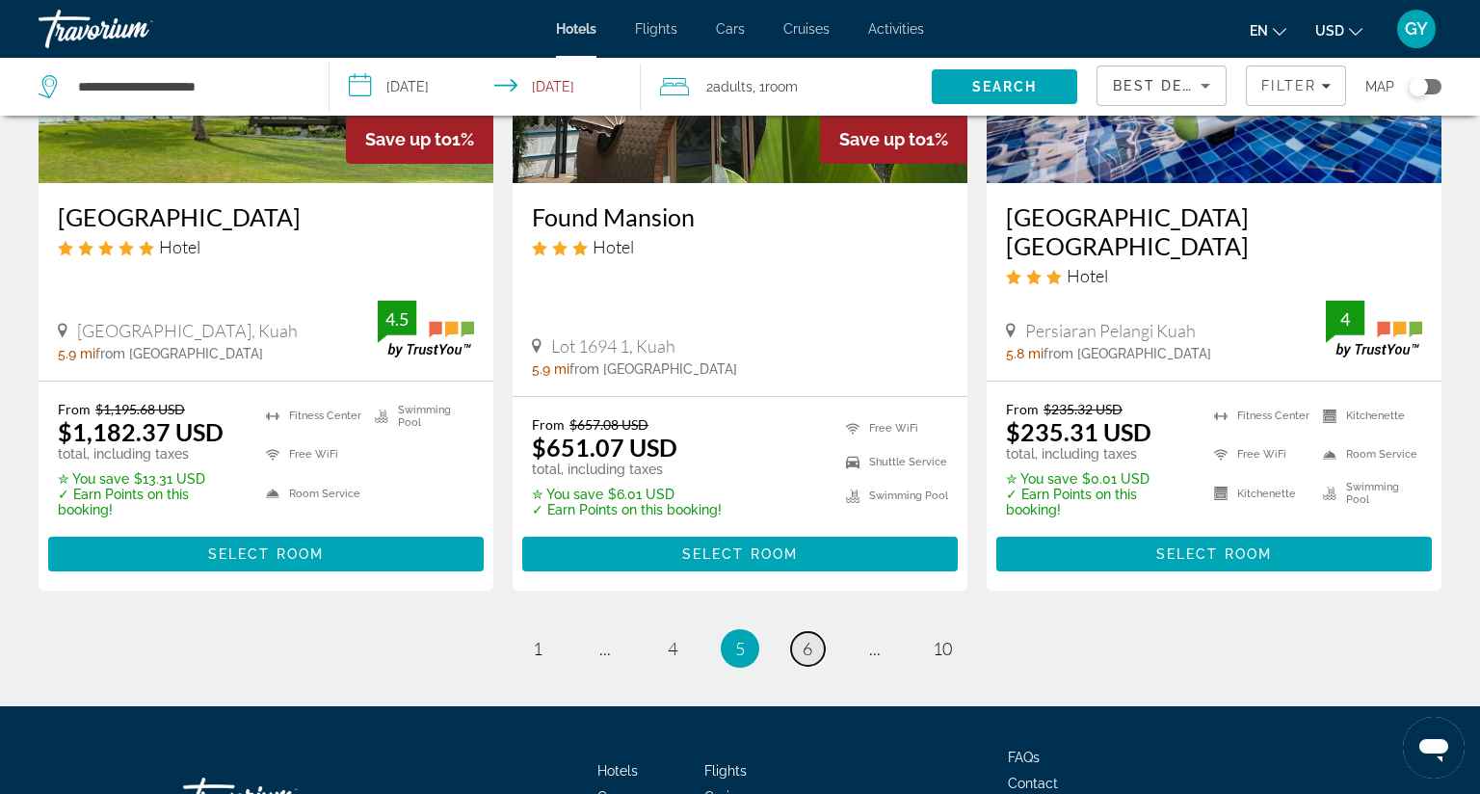
click at [803, 638] on span "6" at bounding box center [808, 648] width 10 height 21
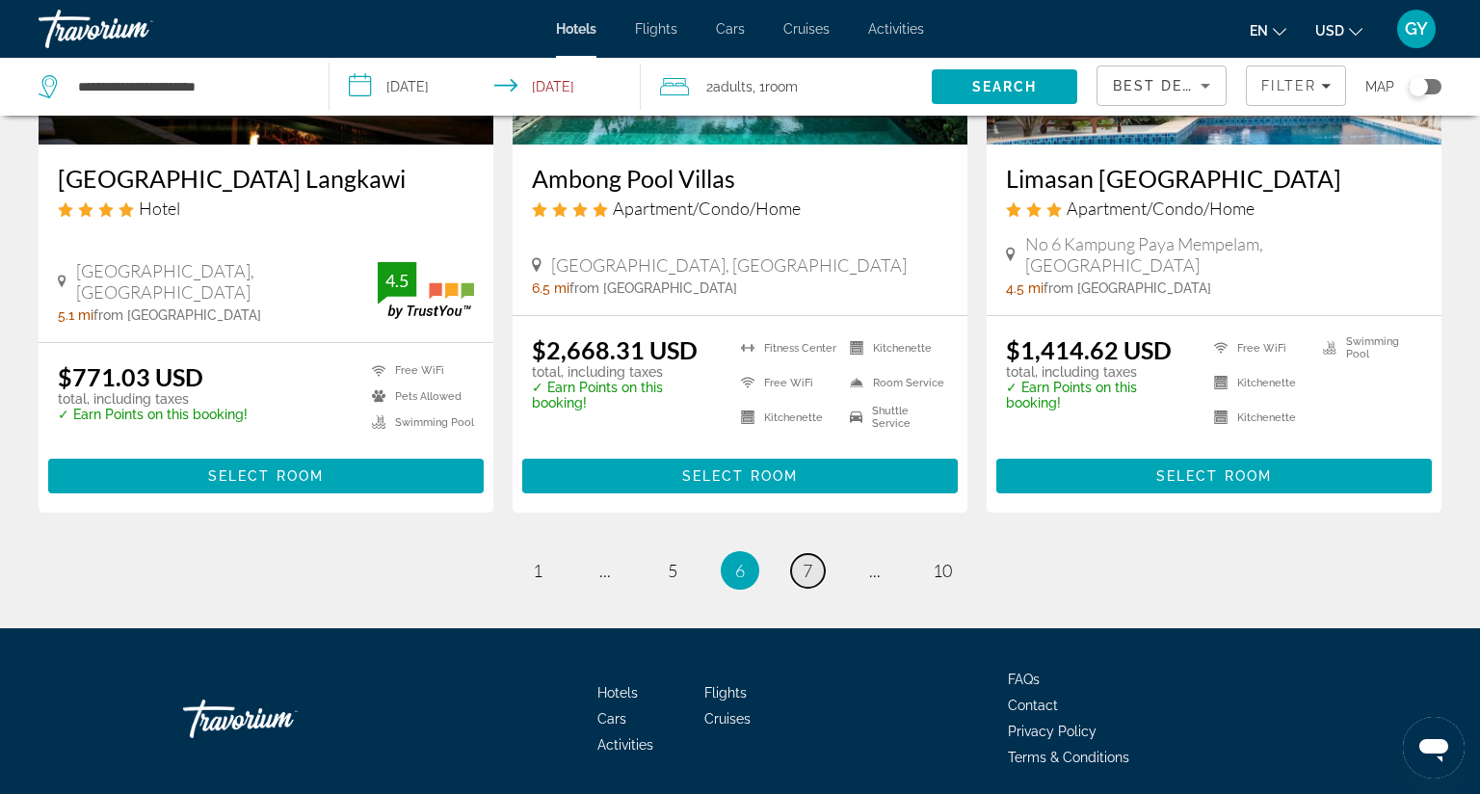
scroll to position [2460, 0]
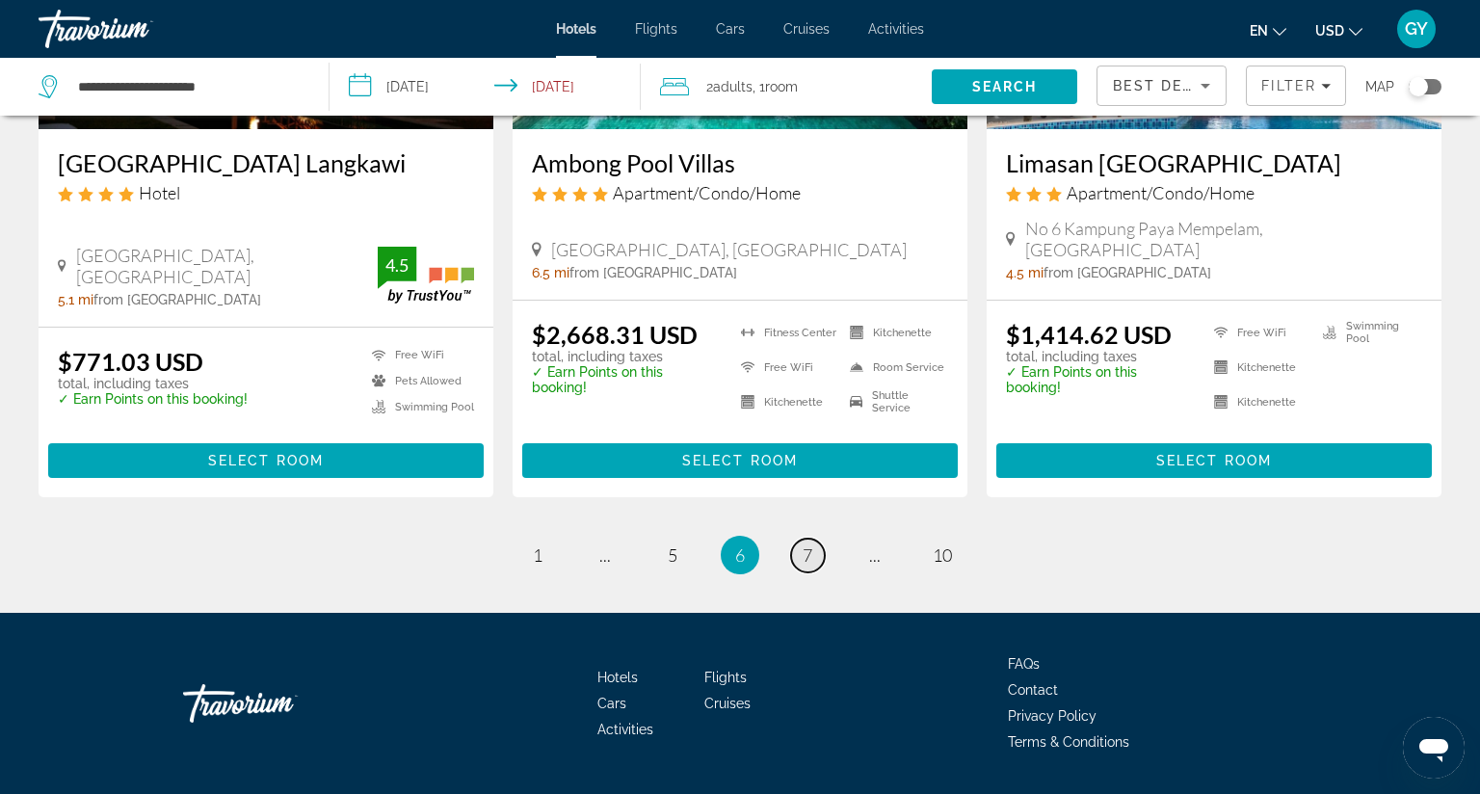
click at [803, 545] on span "7" at bounding box center [808, 555] width 10 height 21
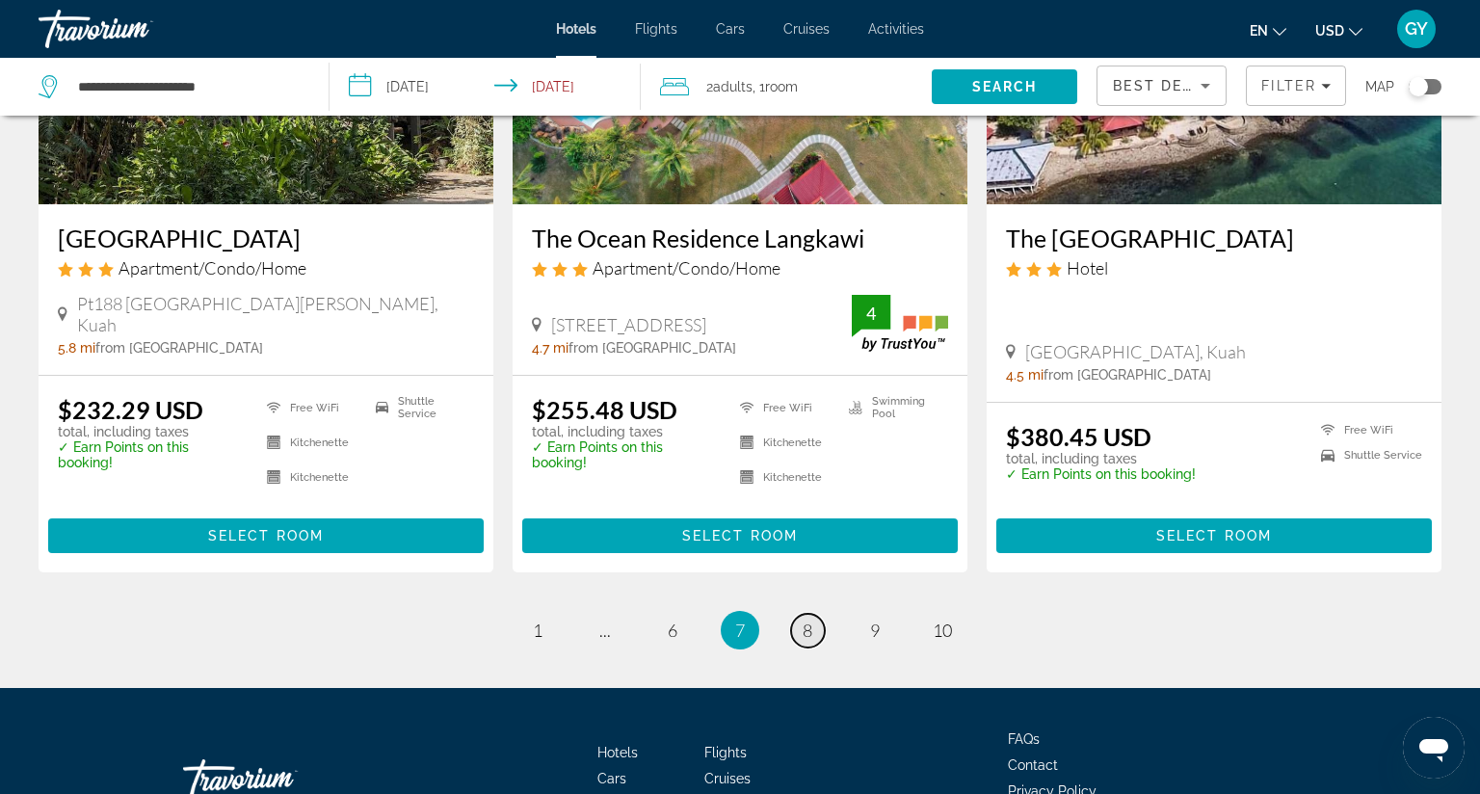
scroll to position [2421, 0]
click at [806, 614] on link "page 8" at bounding box center [808, 631] width 34 height 34
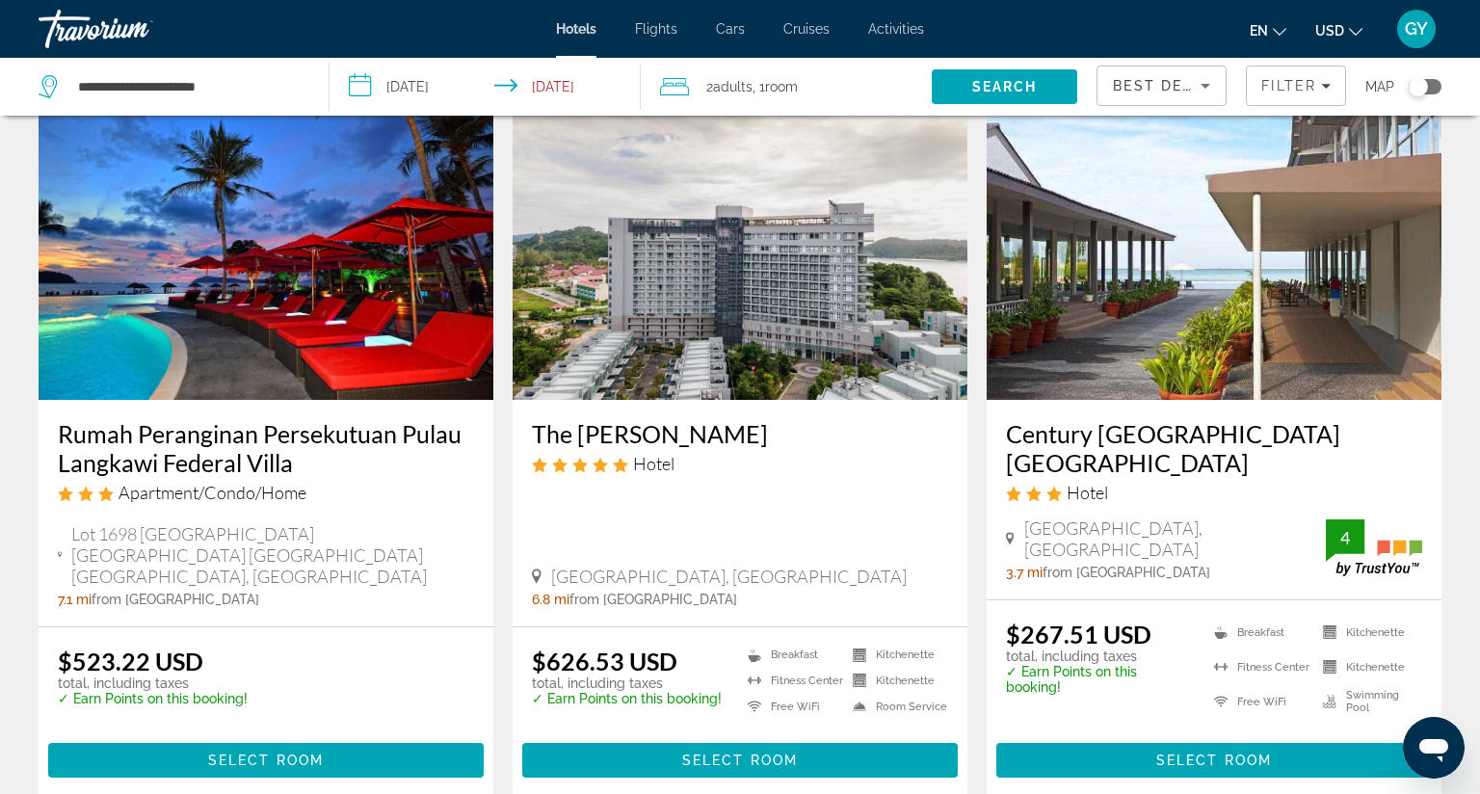
scroll to position [2217, 0]
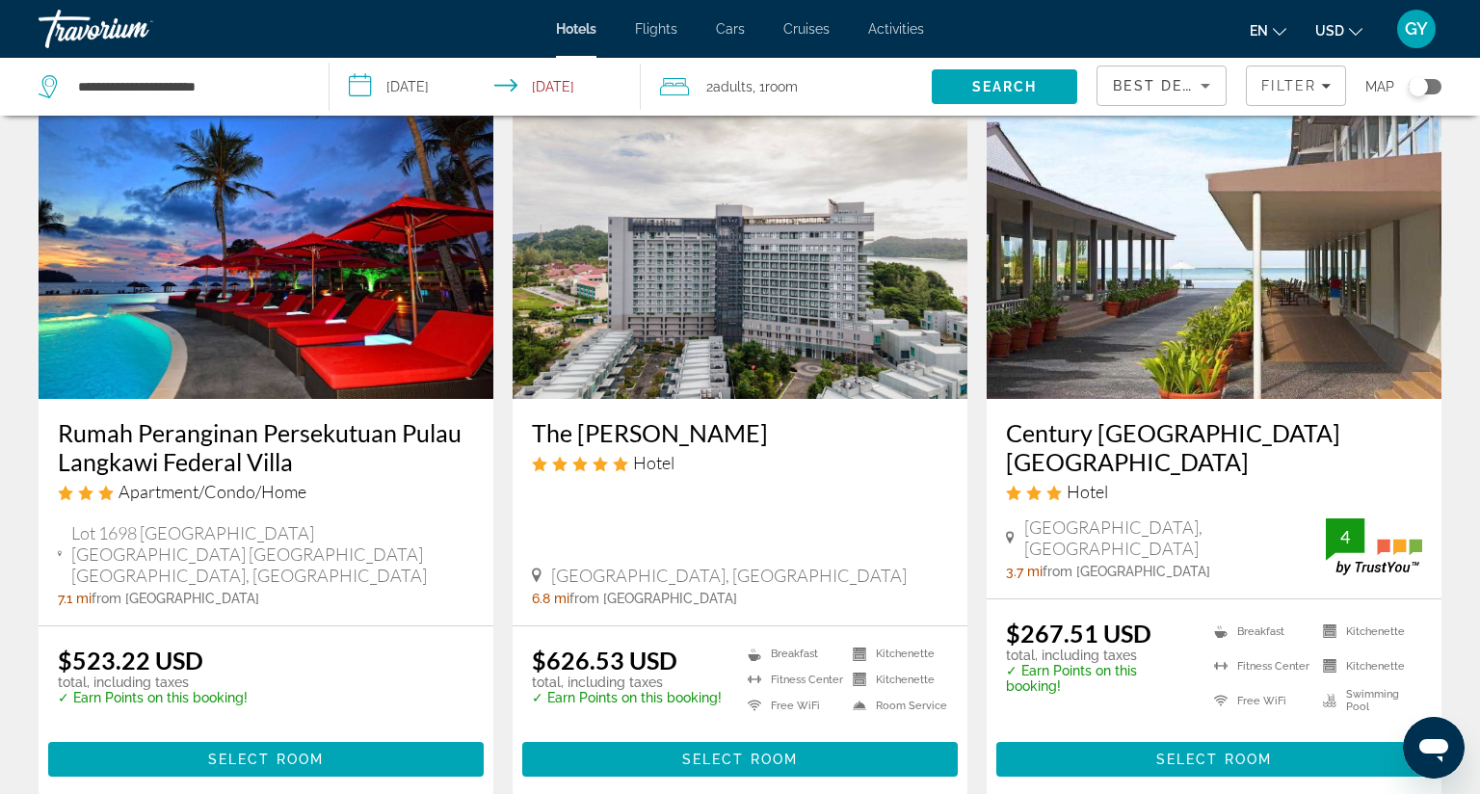
click at [783, 309] on img "Main content" at bounding box center [740, 245] width 455 height 308
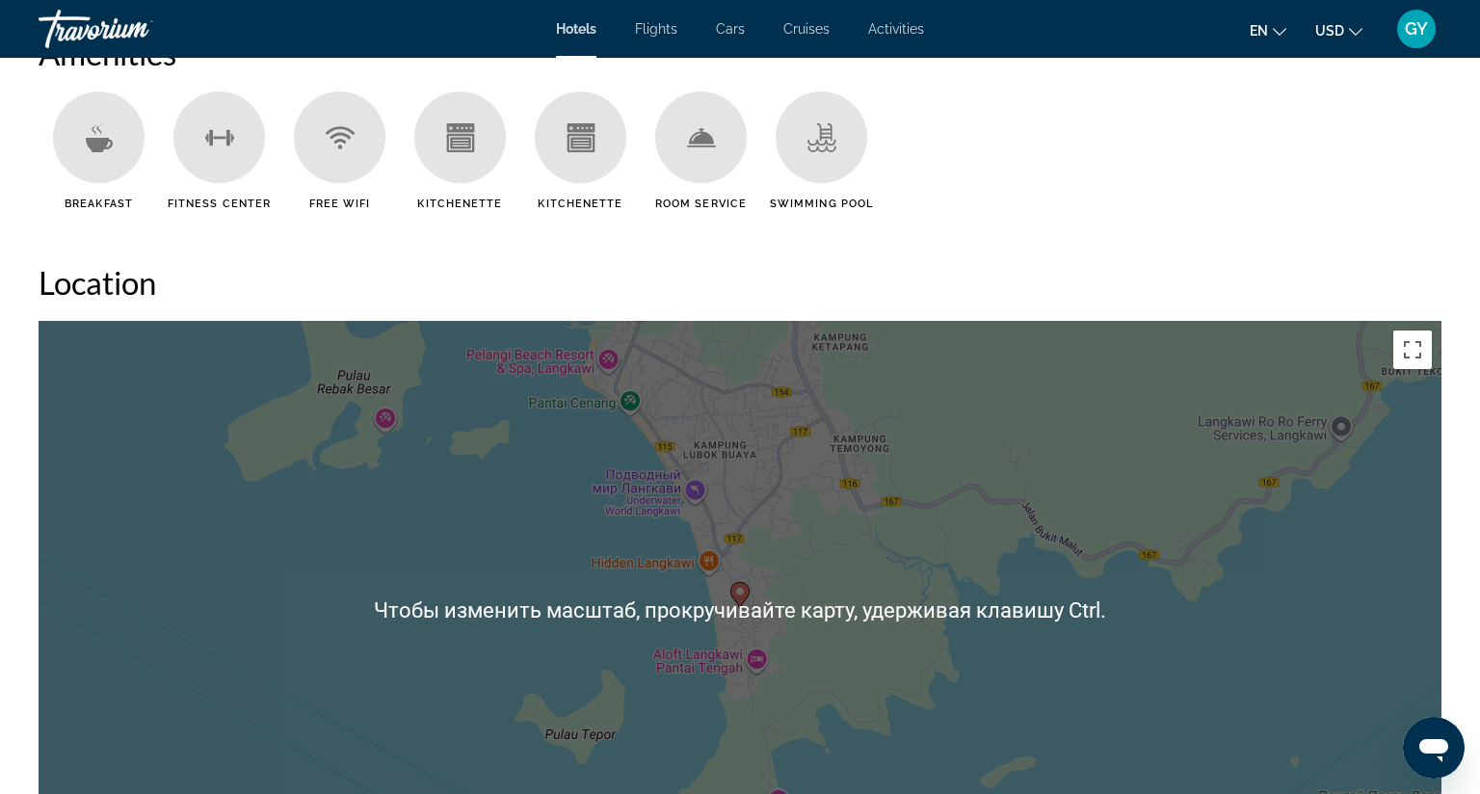
scroll to position [1704, 0]
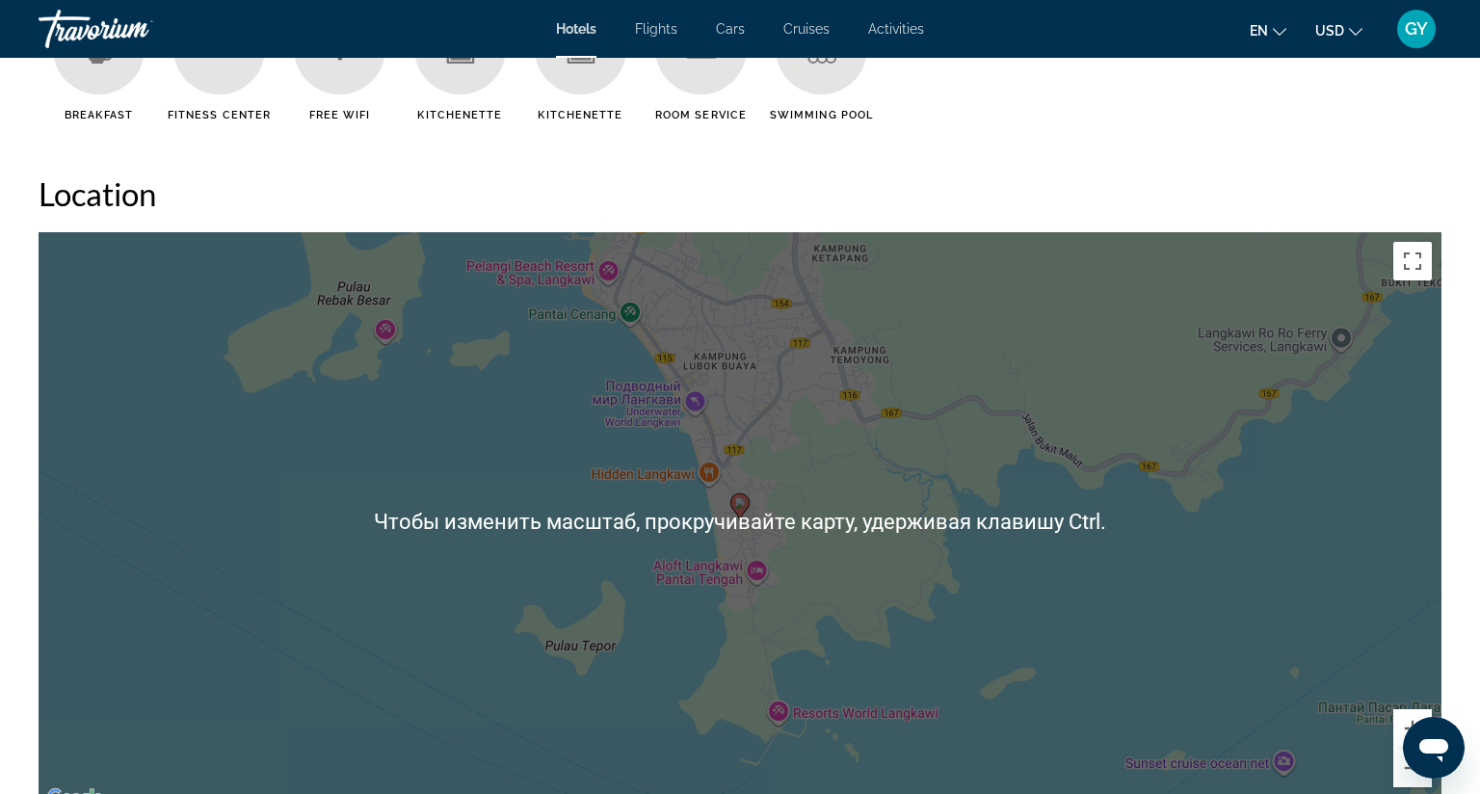
click at [783, 309] on div "Чтобы активировать перетаскивание с помощью клавиатуры, нажмите Alt + Ввод. Пос…" at bounding box center [740, 521] width 1403 height 578
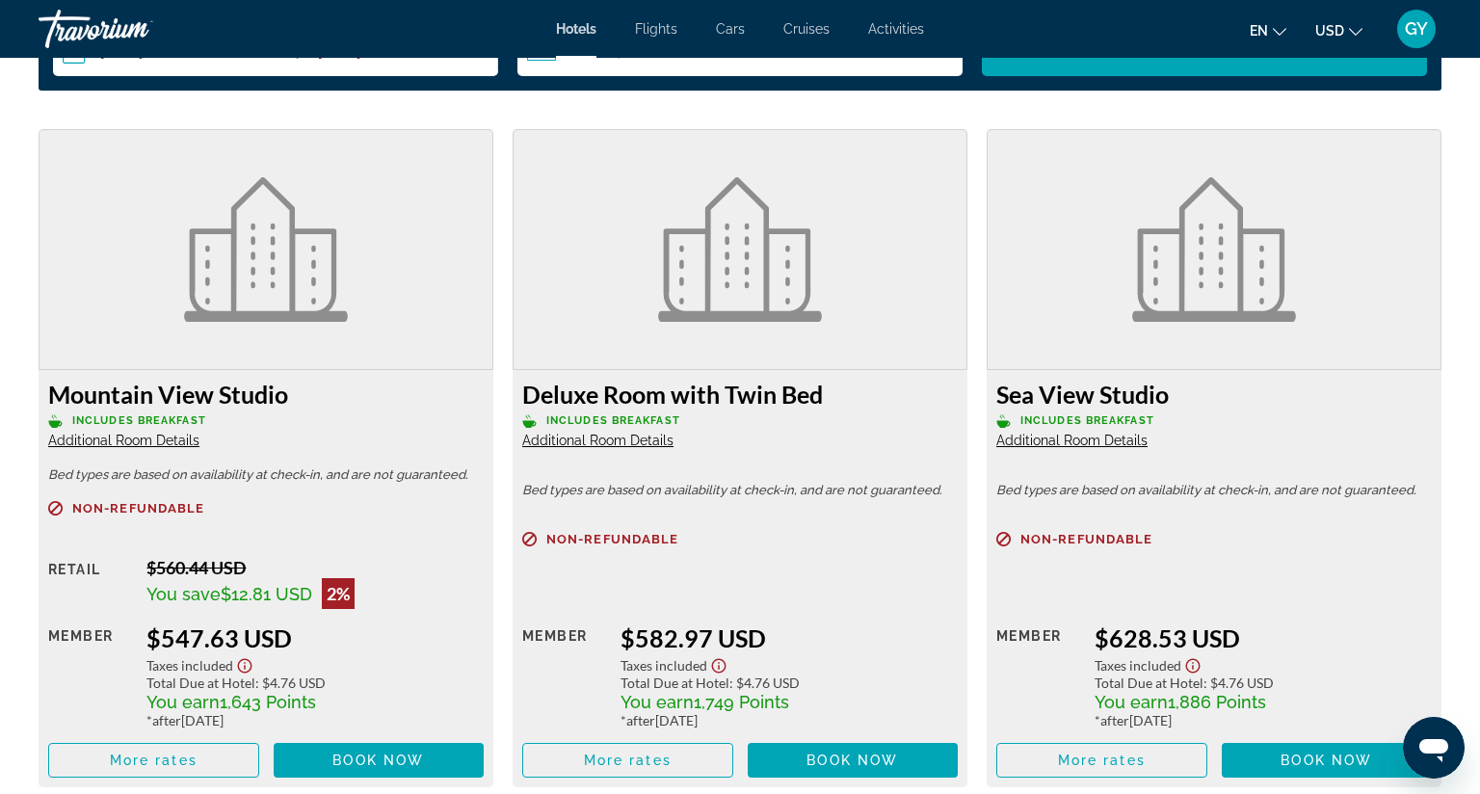
scroll to position [2602, 0]
